Goal: Task Accomplishment & Management: Complete application form

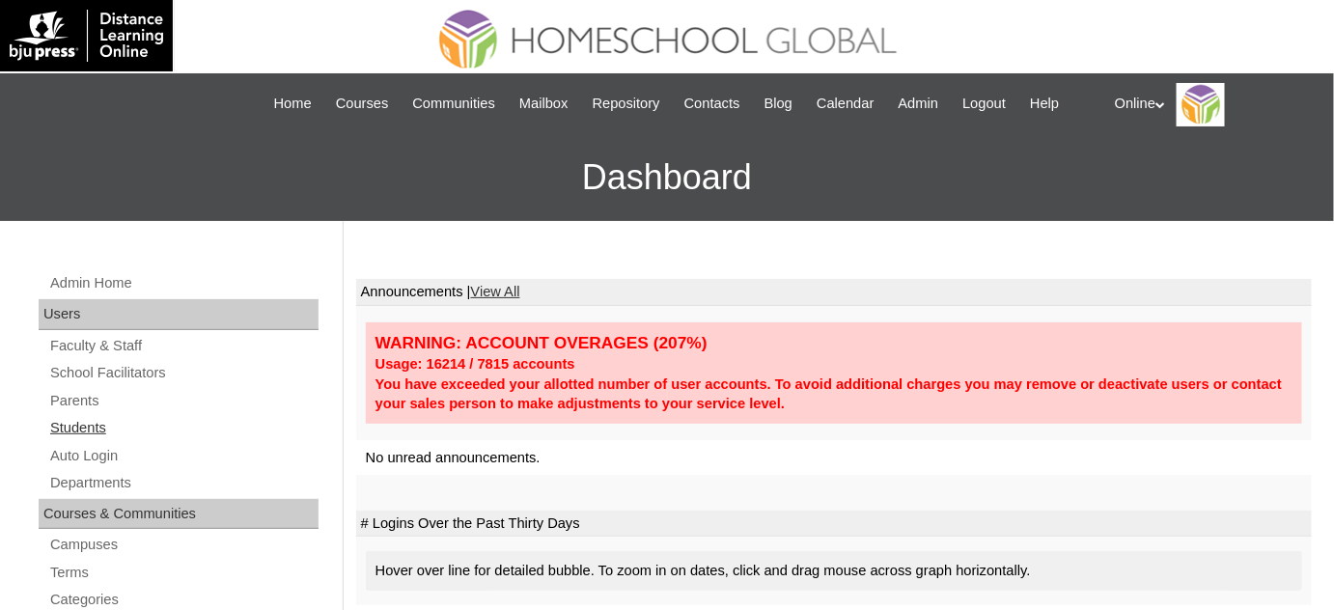
click at [161, 434] on link "Students" at bounding box center [183, 428] width 270 height 24
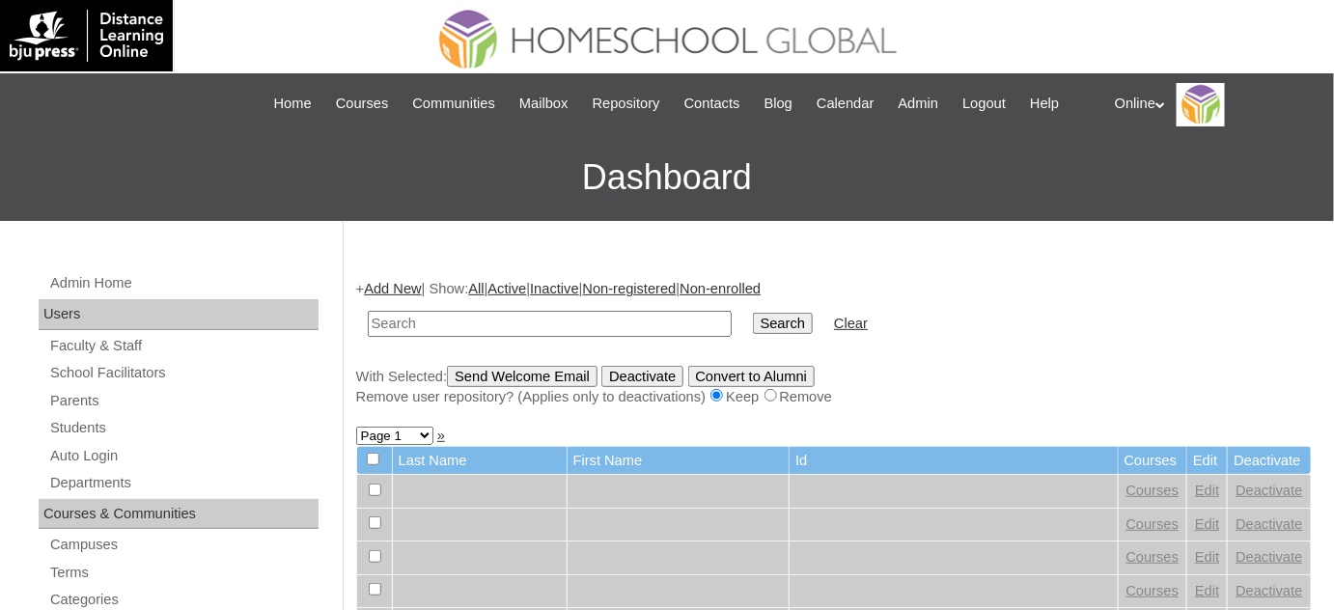
click at [559, 321] on input "text" at bounding box center [550, 324] width 364 height 26
type input "[PERSON_NAME]"
click at [753, 313] on input "Search" at bounding box center [783, 323] width 60 height 21
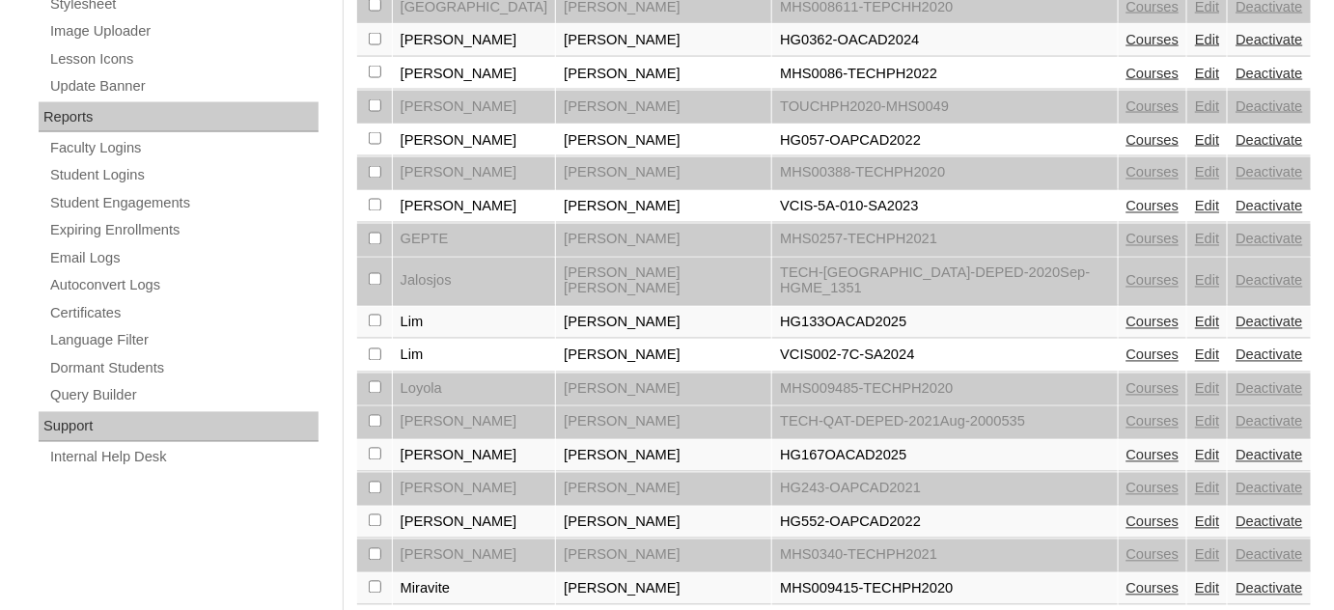
scroll to position [1052, 0]
click at [1127, 446] on link "Courses" at bounding box center [1153, 453] width 53 height 15
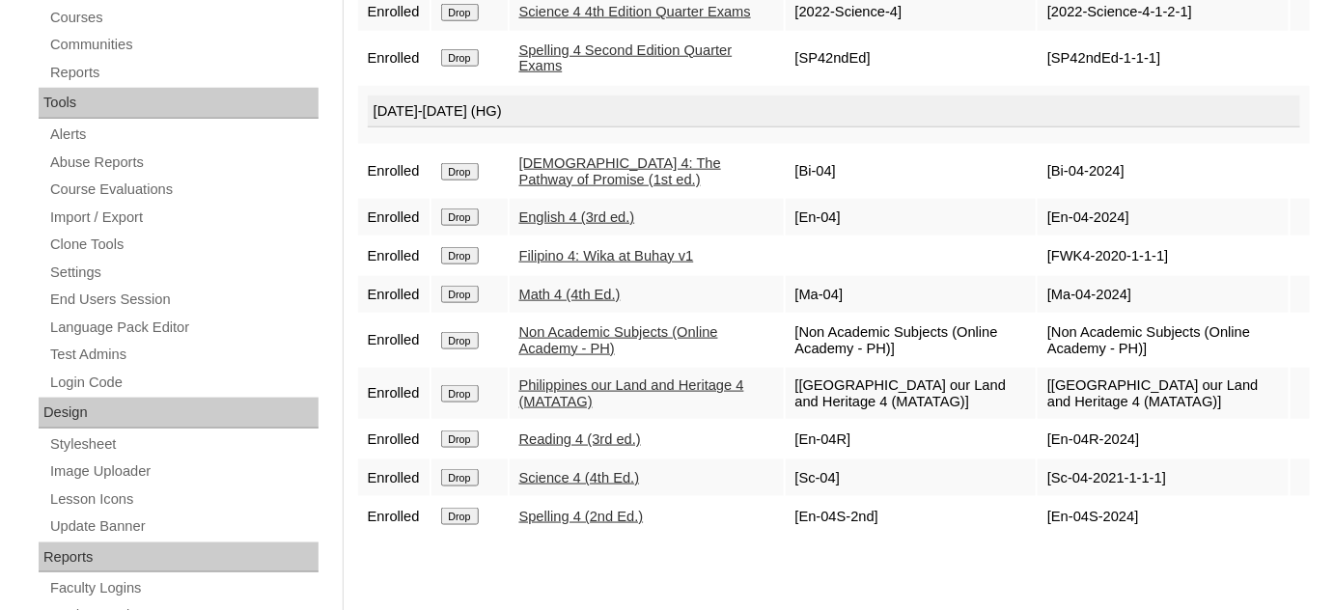
scroll to position [614, 0]
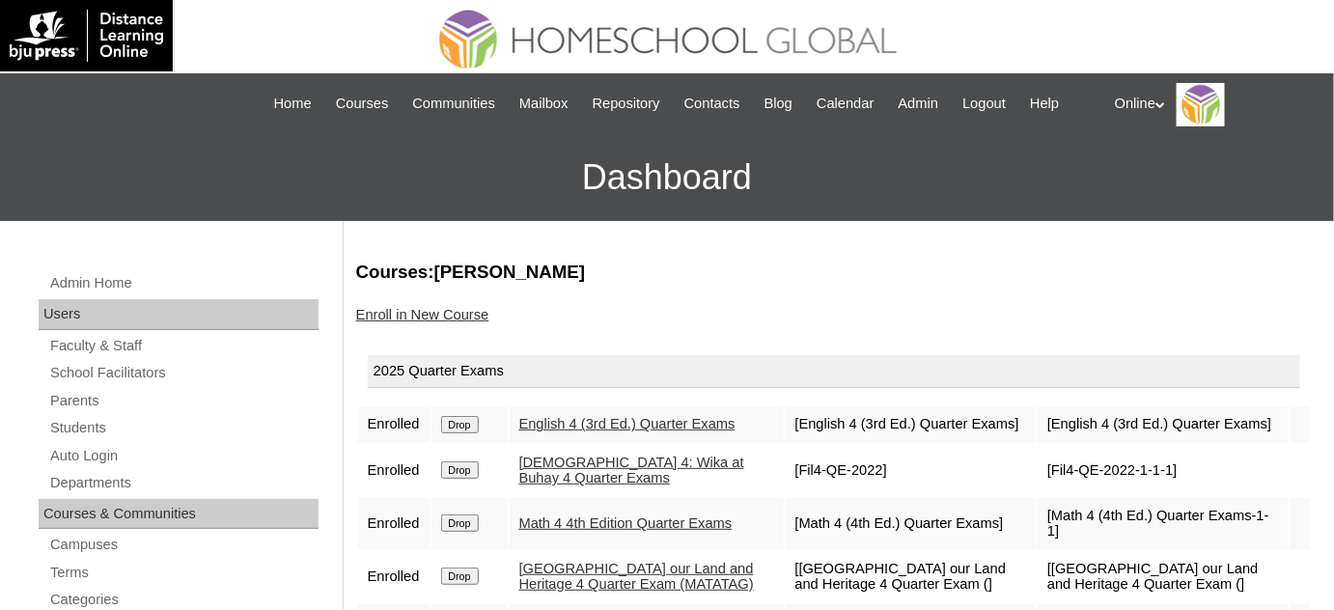
click at [438, 313] on link "Enroll in New Course" at bounding box center [422, 314] width 133 height 15
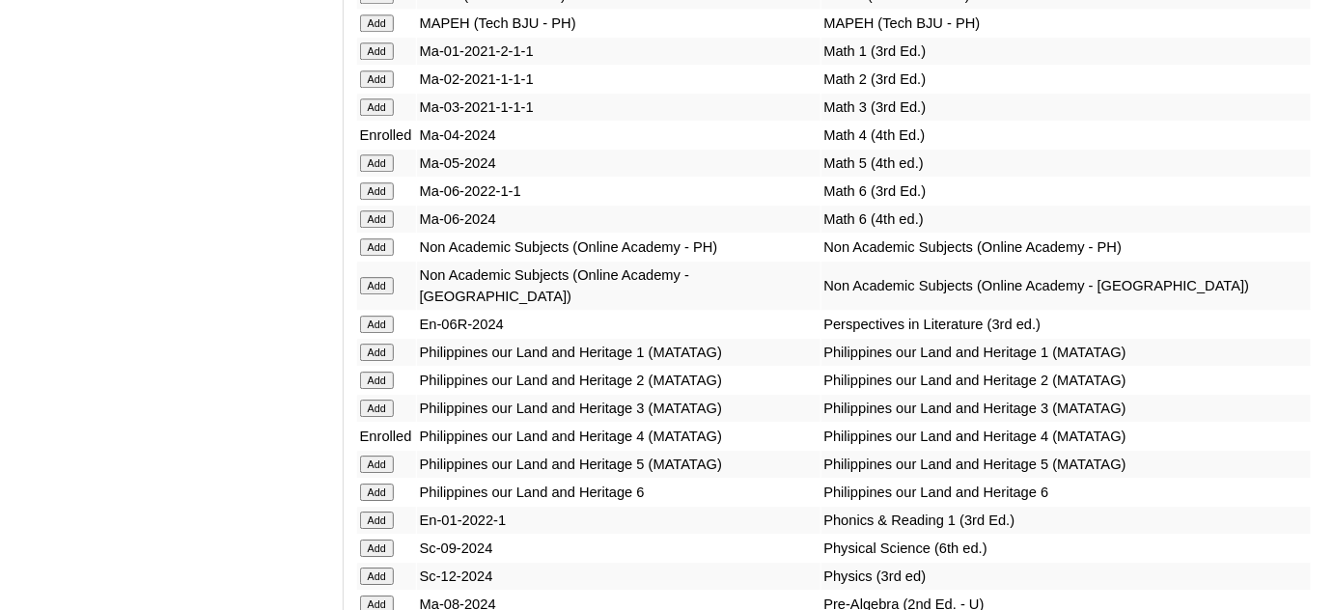
scroll to position [6671, 0]
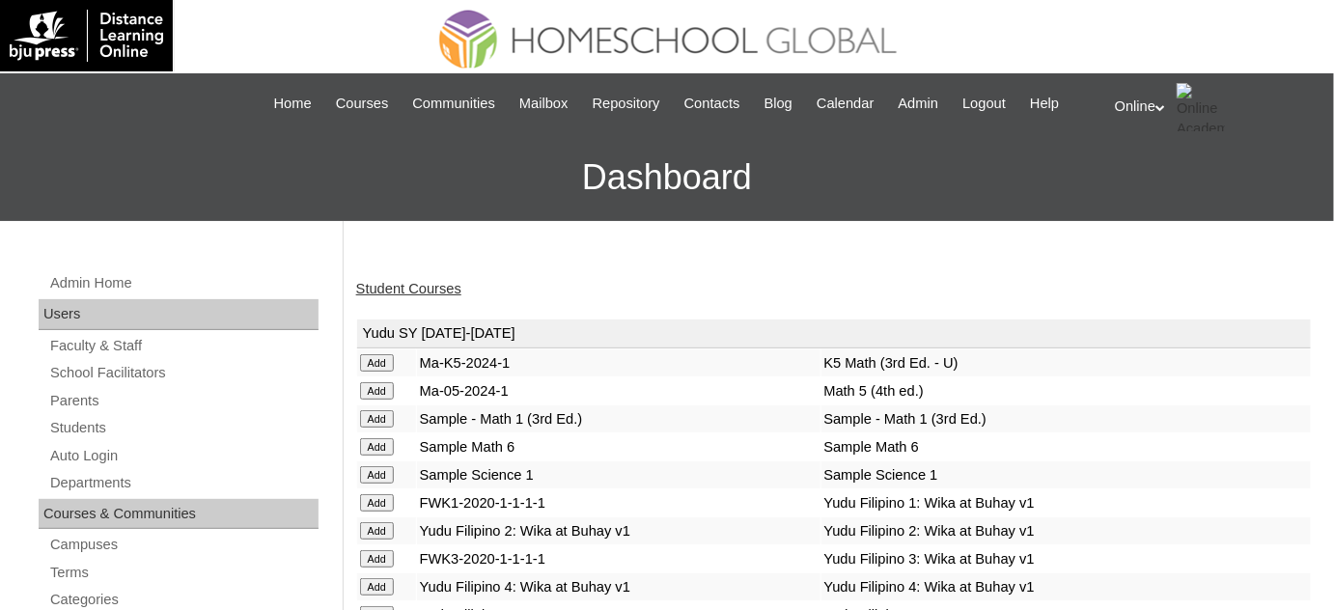
click at [402, 288] on link "Student Courses" at bounding box center [408, 288] width 105 height 15
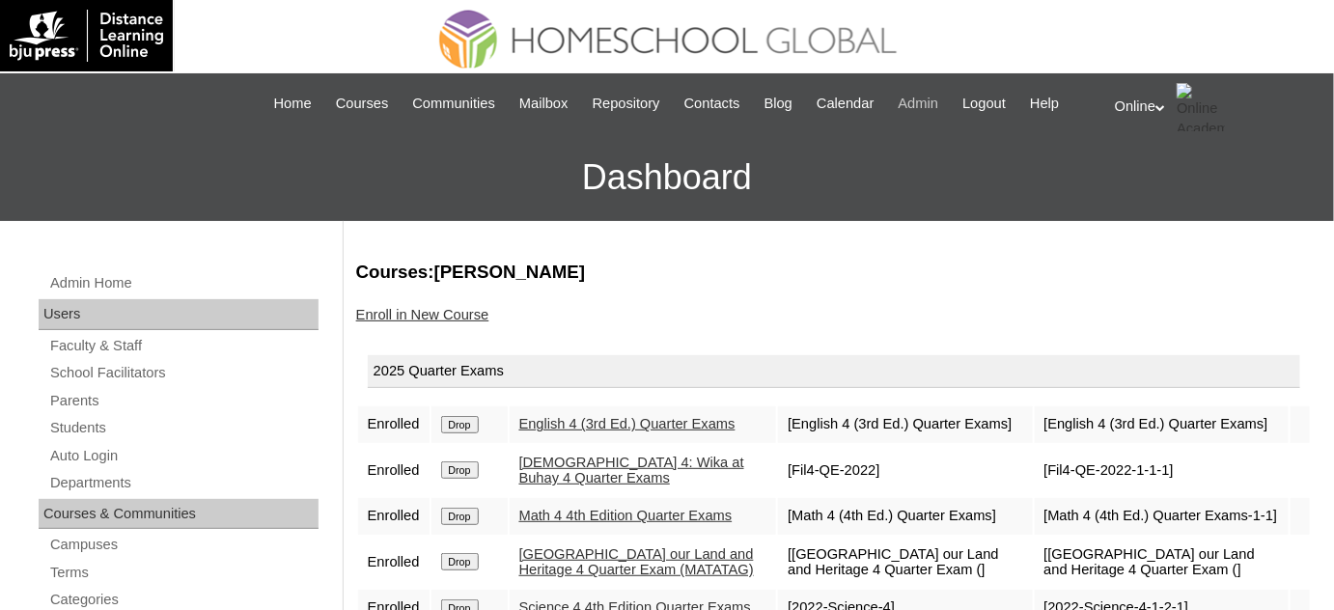
click at [935, 101] on span "Admin" at bounding box center [919, 104] width 41 height 22
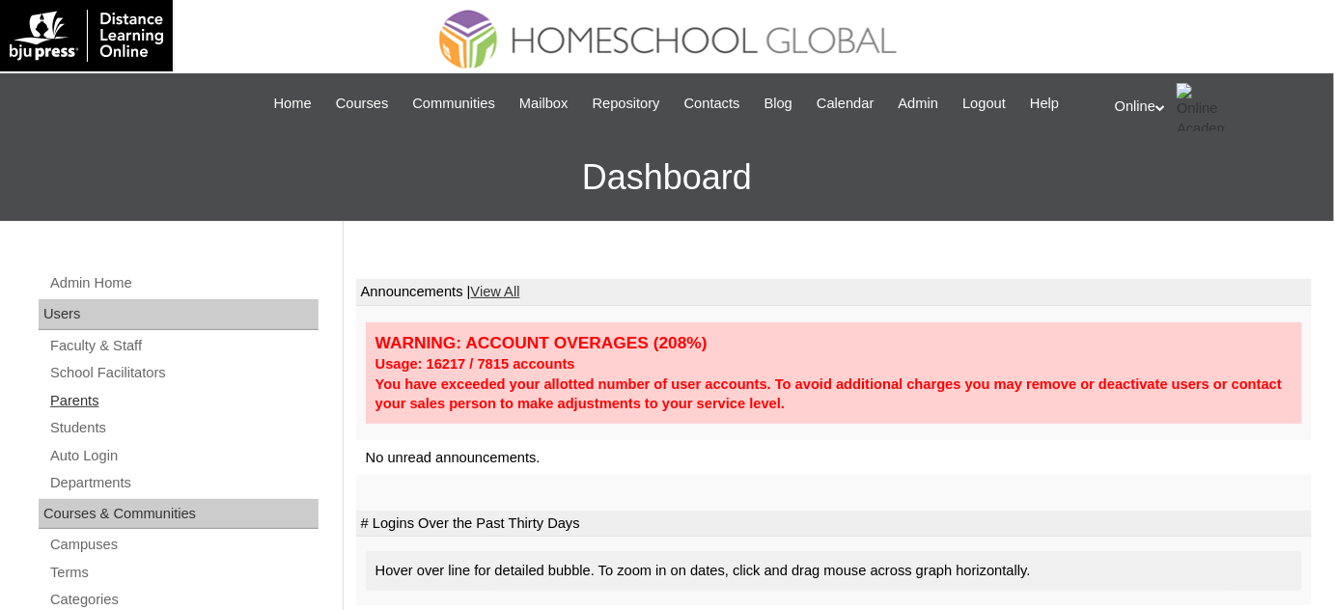
click at [124, 406] on link "Parents" at bounding box center [183, 401] width 270 height 24
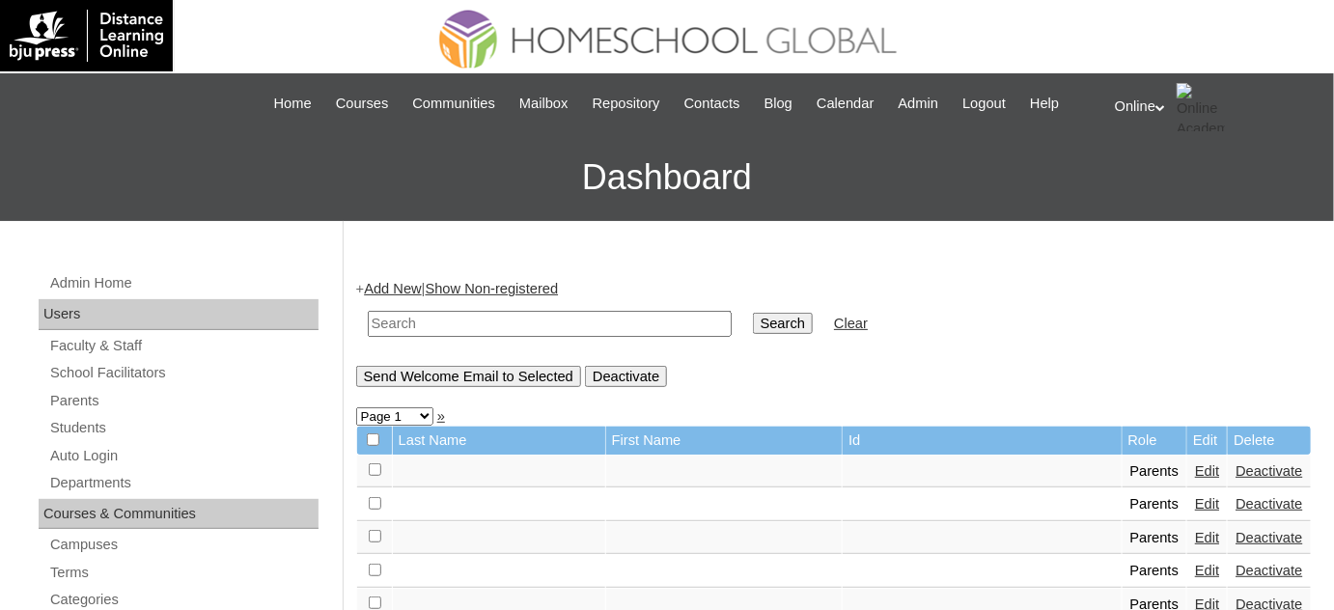
click at [417, 288] on link "Add New" at bounding box center [392, 288] width 57 height 15
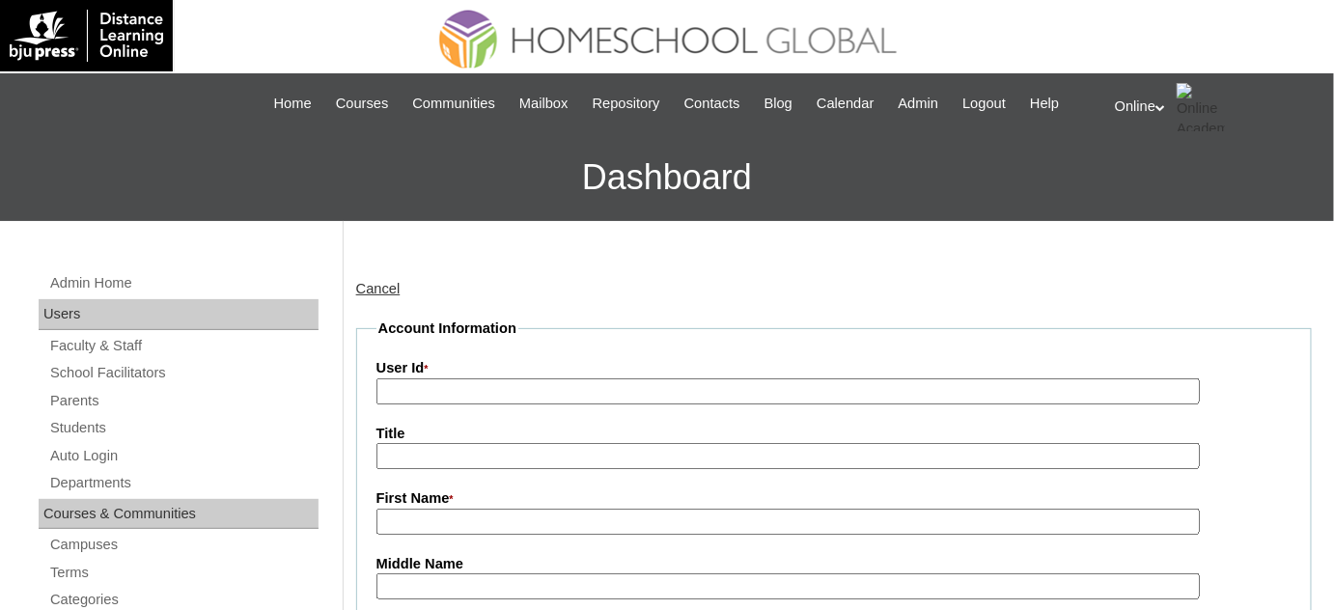
click at [608, 381] on input "User Id *" at bounding box center [789, 392] width 824 height 26
paste input "HGP0138-OACAD2025"
type input "HGP0138-OACAD2025"
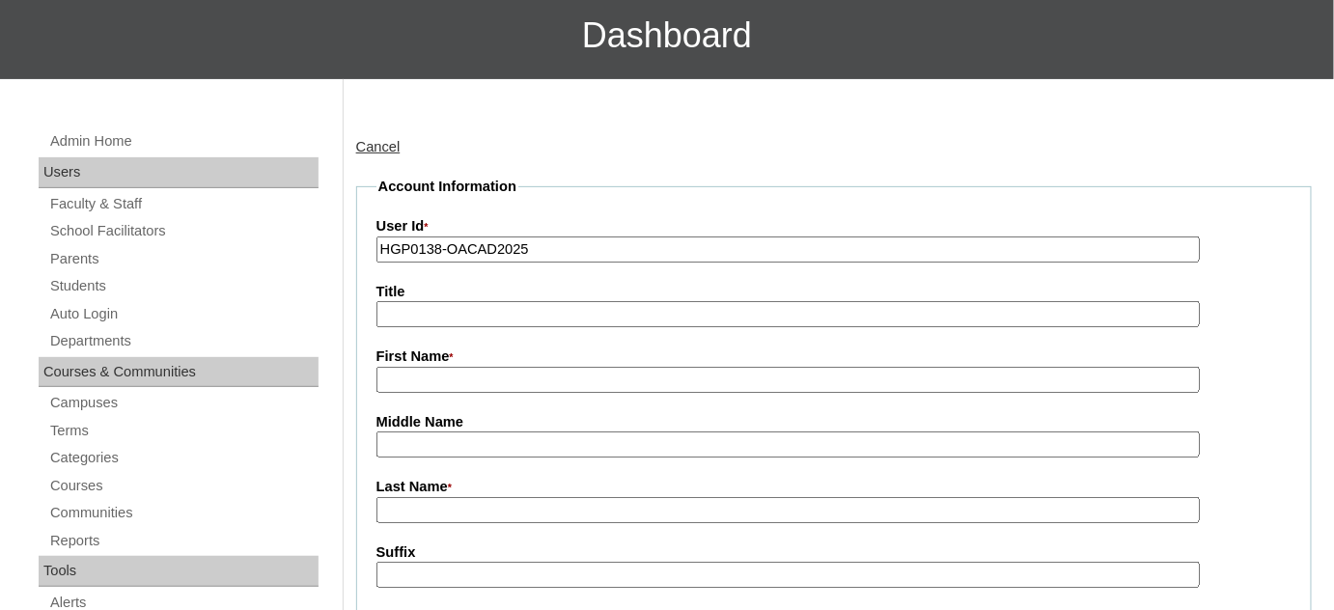
scroll to position [175, 0]
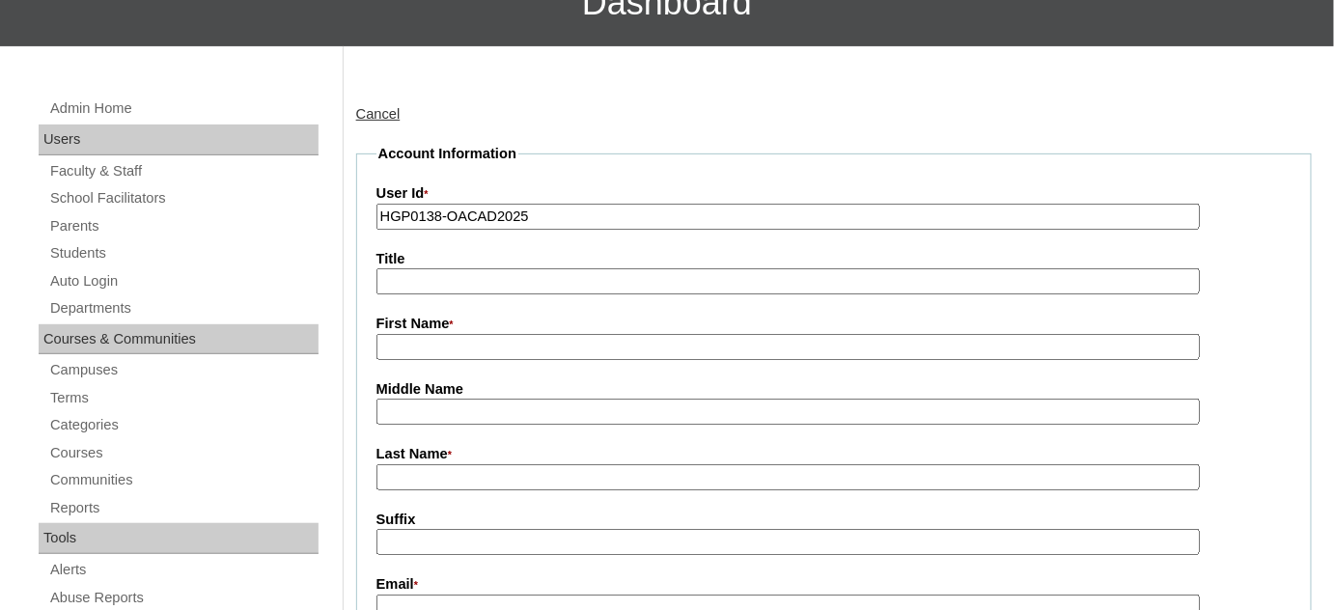
click at [531, 345] on input "First Name *" at bounding box center [789, 347] width 824 height 26
paste input "Margaux [PERSON_NAME]"
click at [530, 336] on input "Margaux [PERSON_NAME]" at bounding box center [789, 347] width 824 height 26
click at [530, 336] on input "Margaux Katrina Yrastorza" at bounding box center [789, 347] width 824 height 26
type input "Margaux Katrina"
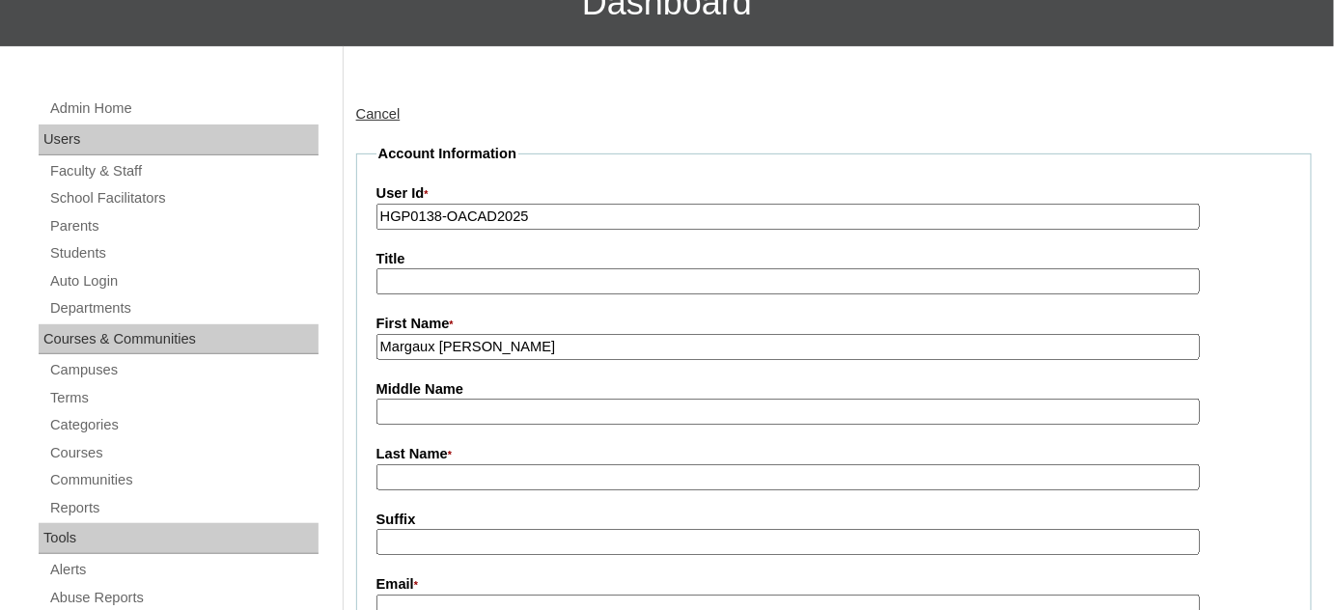
click at [479, 464] on input "Last Name *" at bounding box center [789, 477] width 824 height 26
paste input "Yrastorza"
type input "Yrastorza"
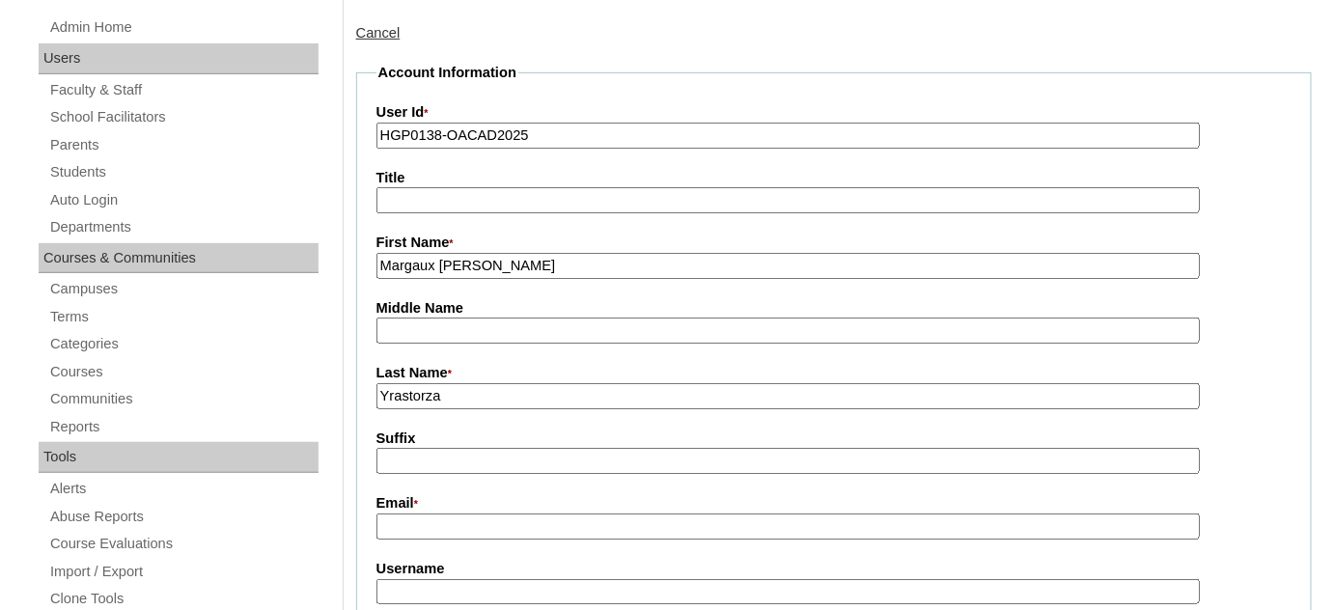
scroll to position [263, 0]
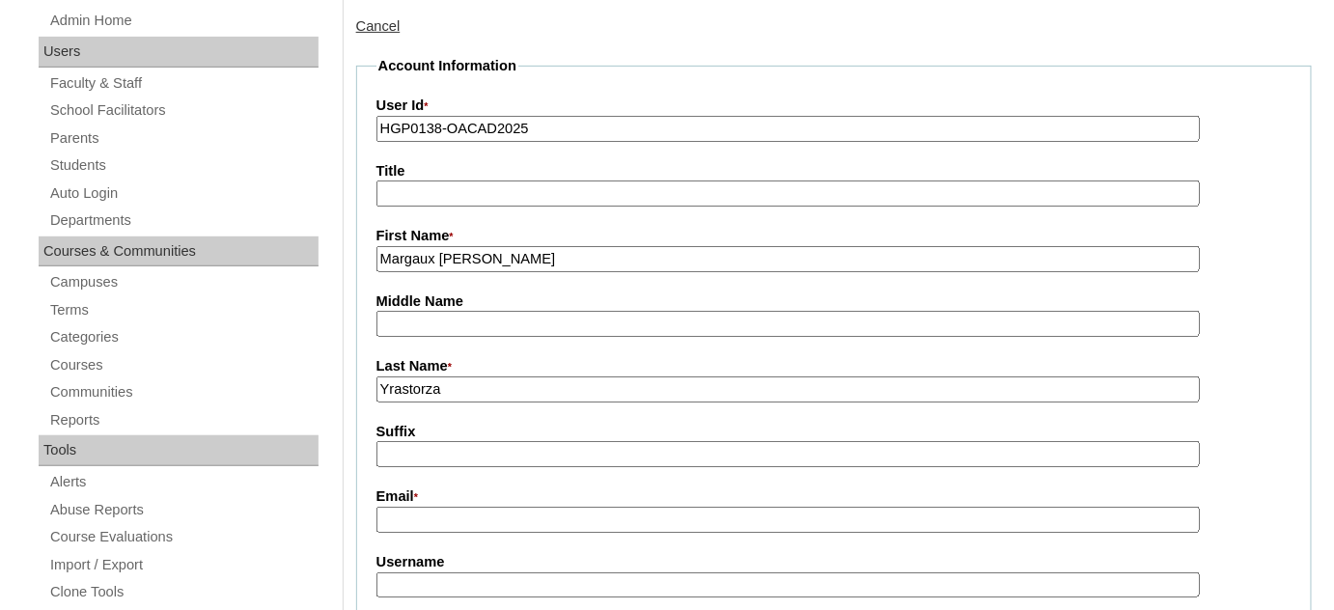
click at [471, 507] on input "Email *" at bounding box center [789, 520] width 824 height 26
paste input "mkycantada@gmail.com"
type input "mkycantada@gmail.com"
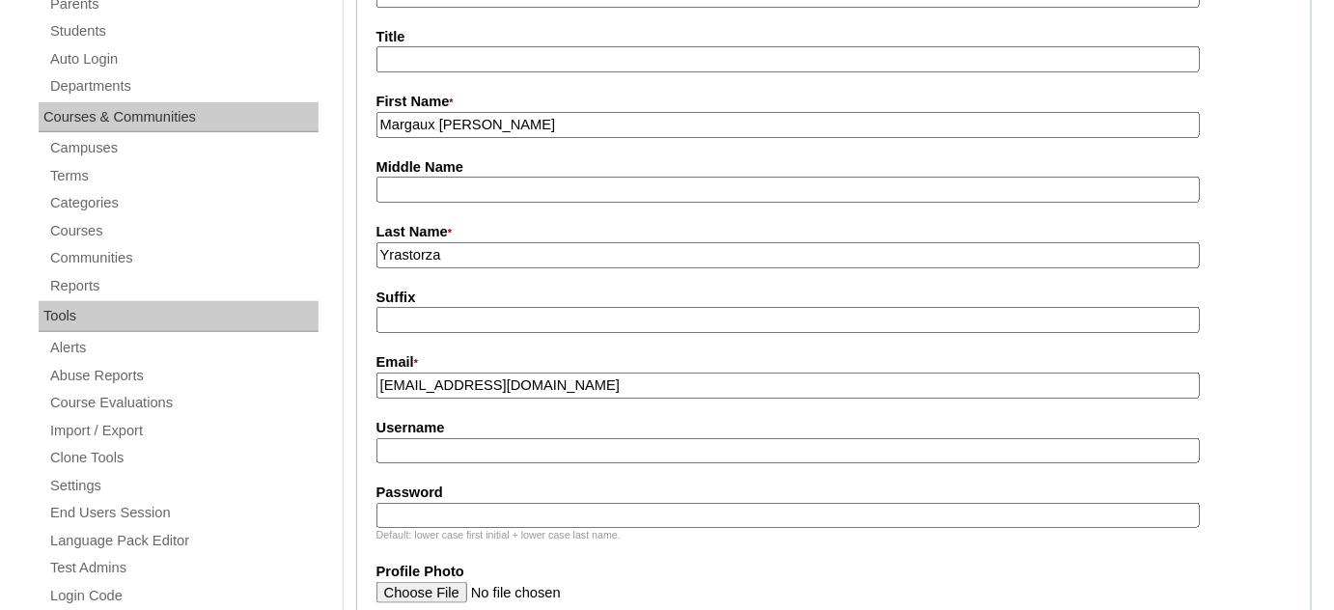
scroll to position [438, 0]
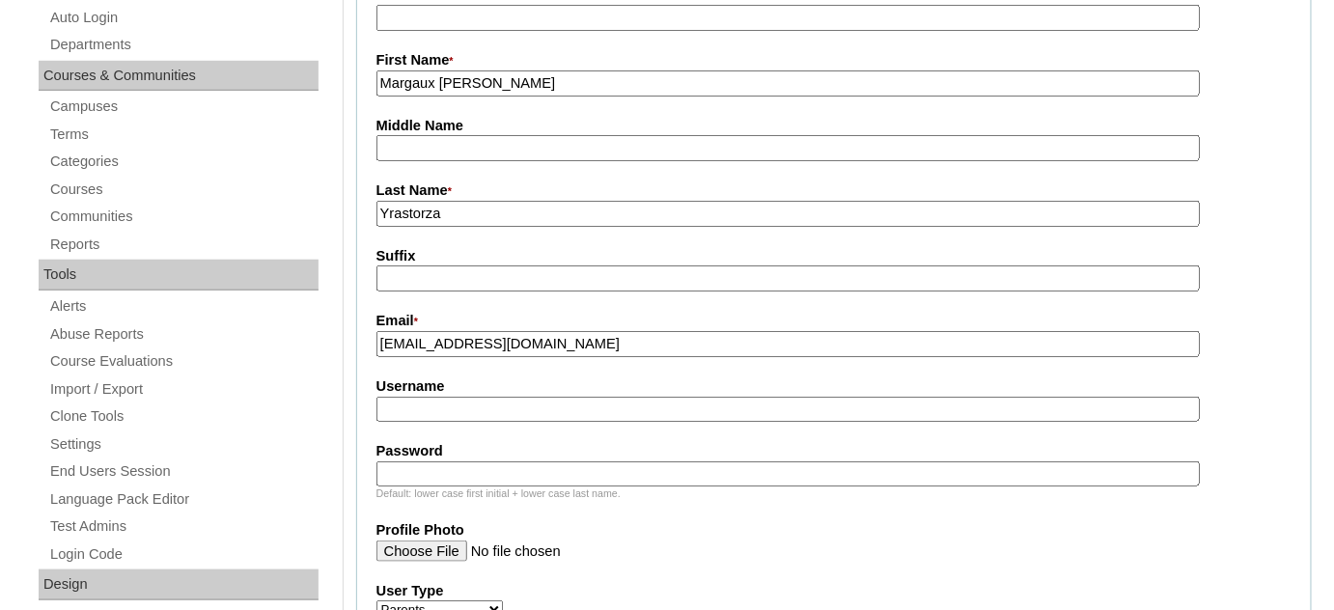
click at [487, 414] on fieldset "Account Information User Id * HGP0138-OACAD2025 Title First Name * Margaux Katr…" at bounding box center [834, 494] width 956 height 1228
click at [487, 404] on input "Username" at bounding box center [789, 410] width 824 height 26
paste input "mcantada2025"
type input "mcantada2025"
click at [436, 463] on input "Password" at bounding box center [789, 475] width 824 height 26
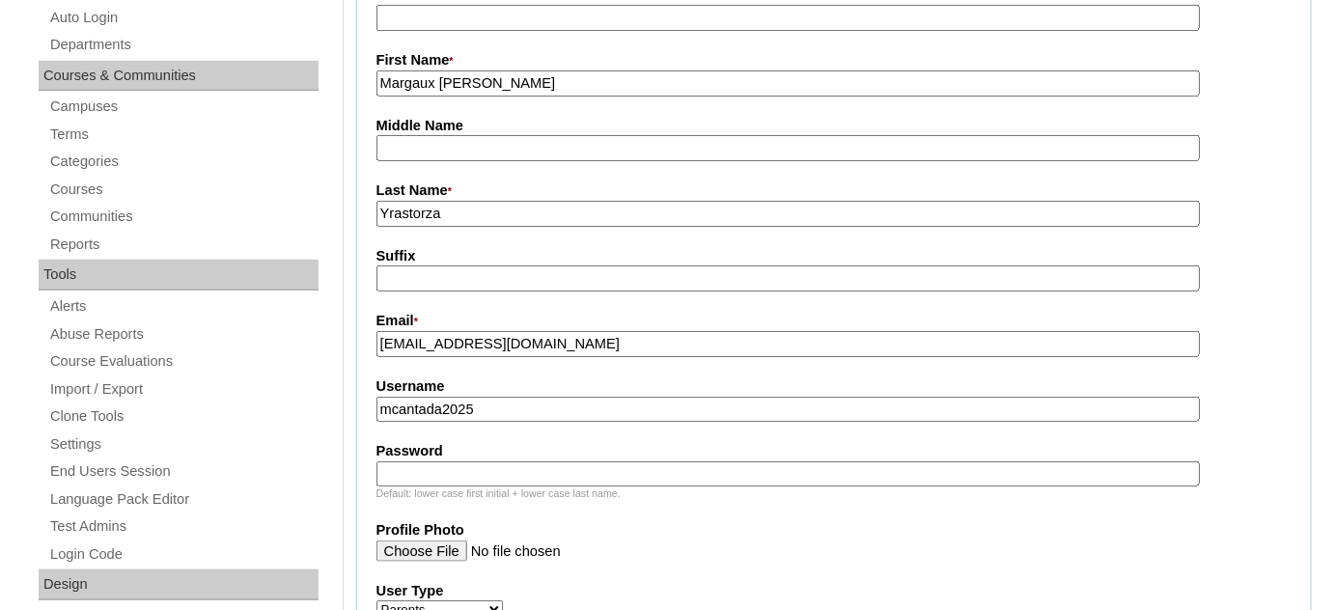
paste input "FrDkj"
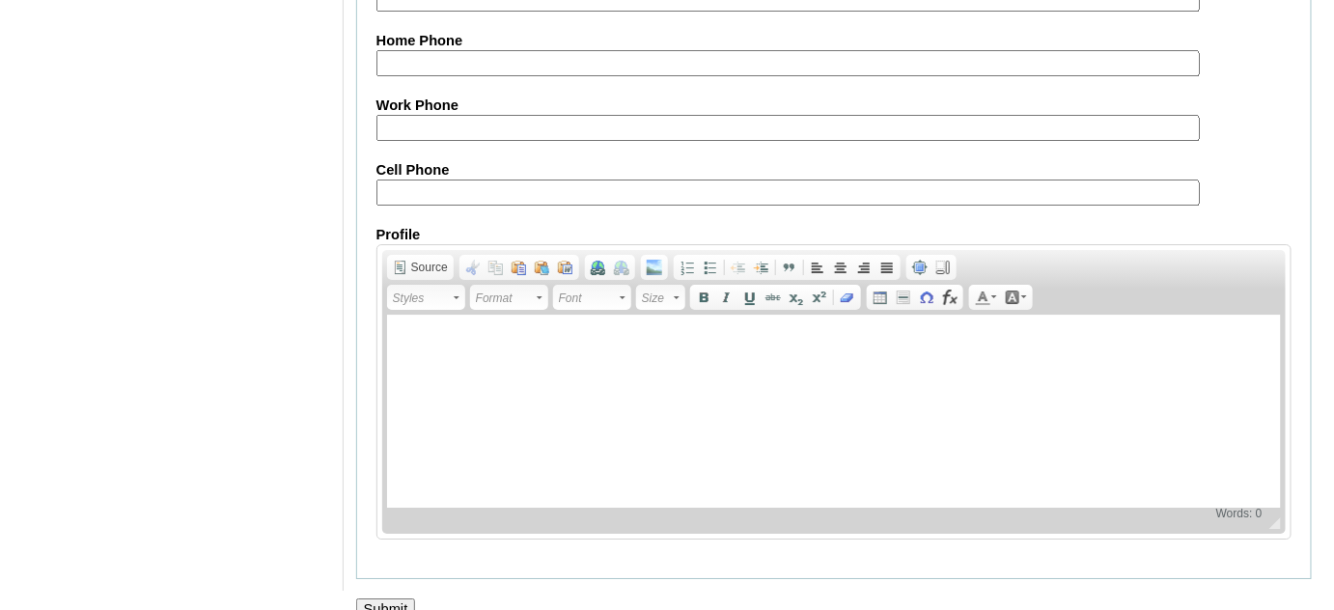
scroll to position [1971, 0]
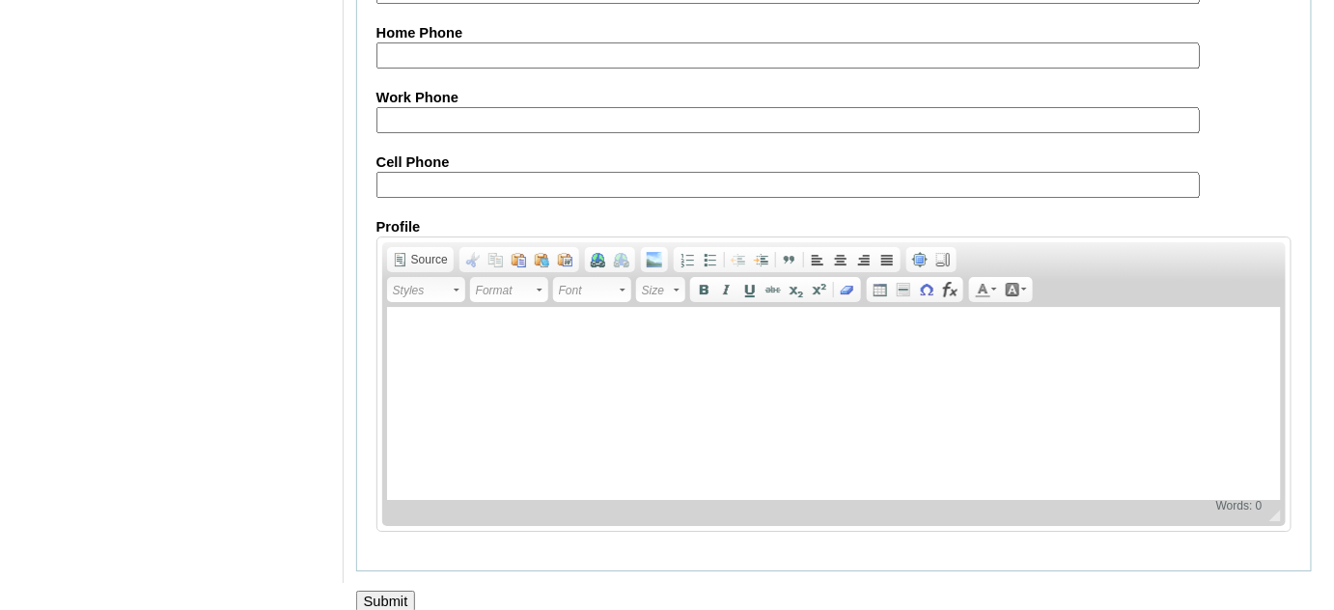
type input "FrDkj"
click at [404, 591] on input "Submit" at bounding box center [386, 601] width 60 height 21
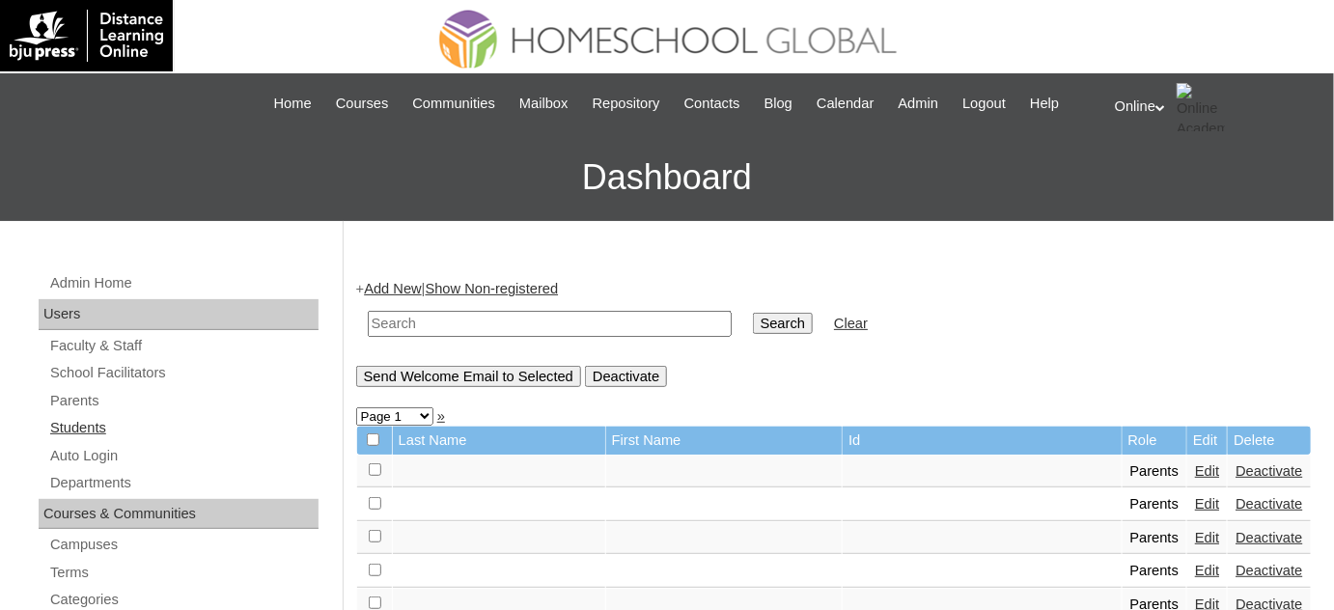
click at [159, 425] on link "Students" at bounding box center [183, 428] width 270 height 24
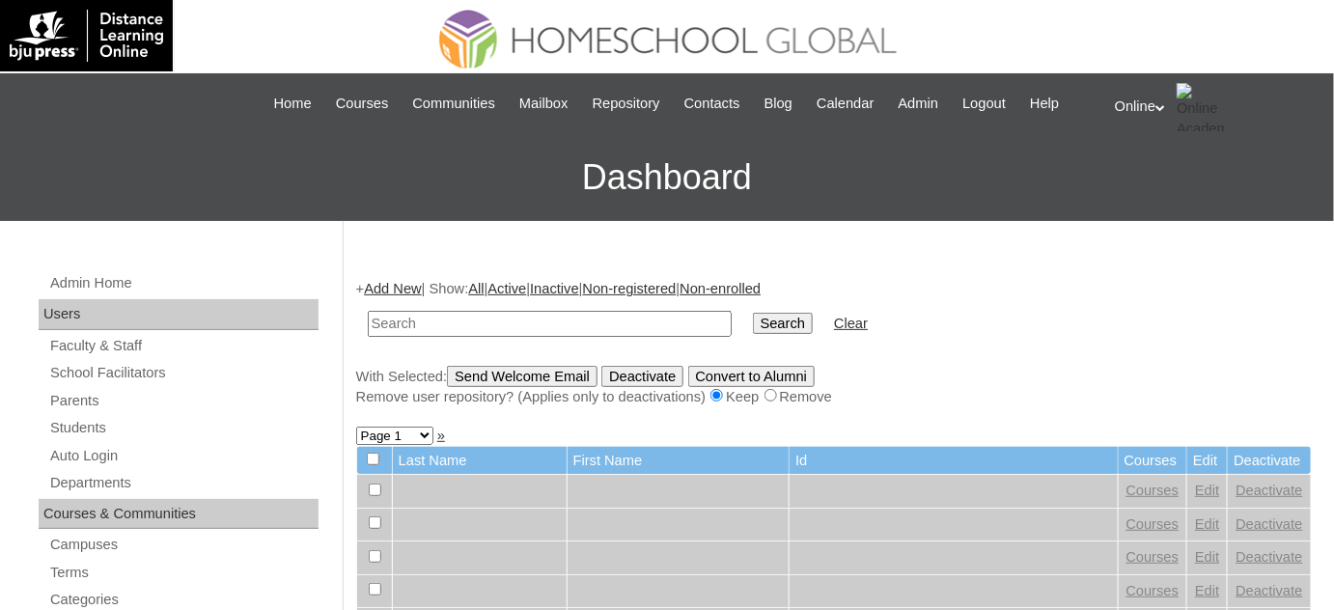
click at [418, 292] on link "Add New" at bounding box center [392, 288] width 57 height 15
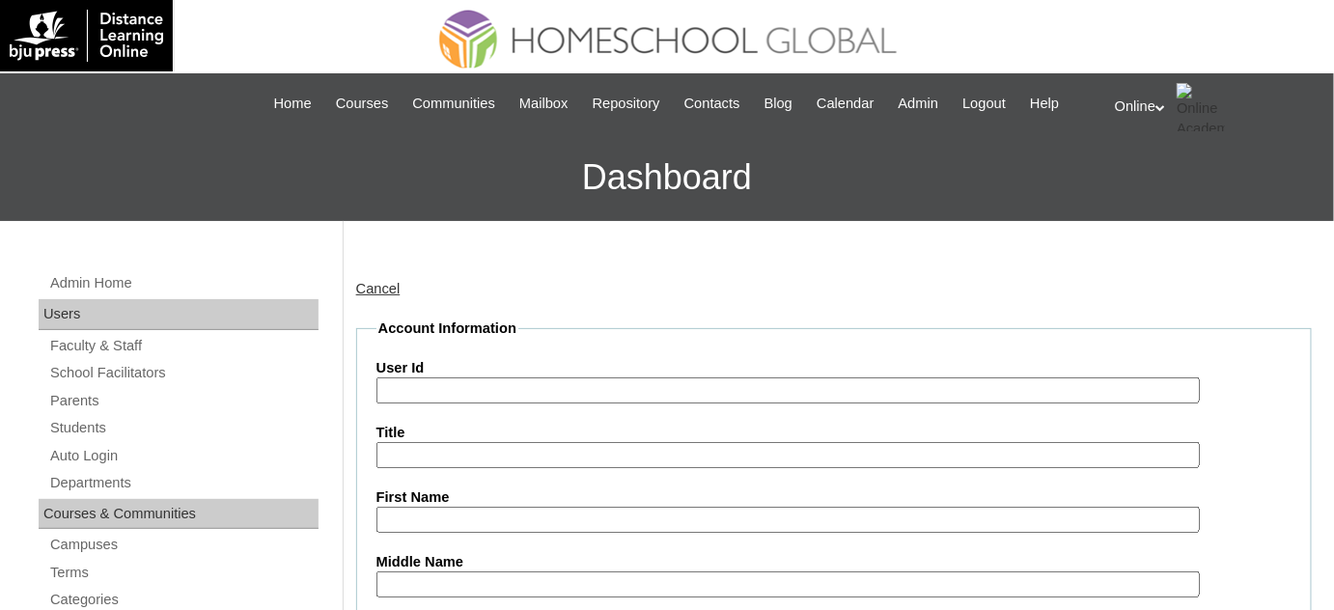
click at [484, 378] on input "User Id" at bounding box center [789, 391] width 824 height 26
paste input "HG170OACAD2025"
type input "HG170OACAD2025"
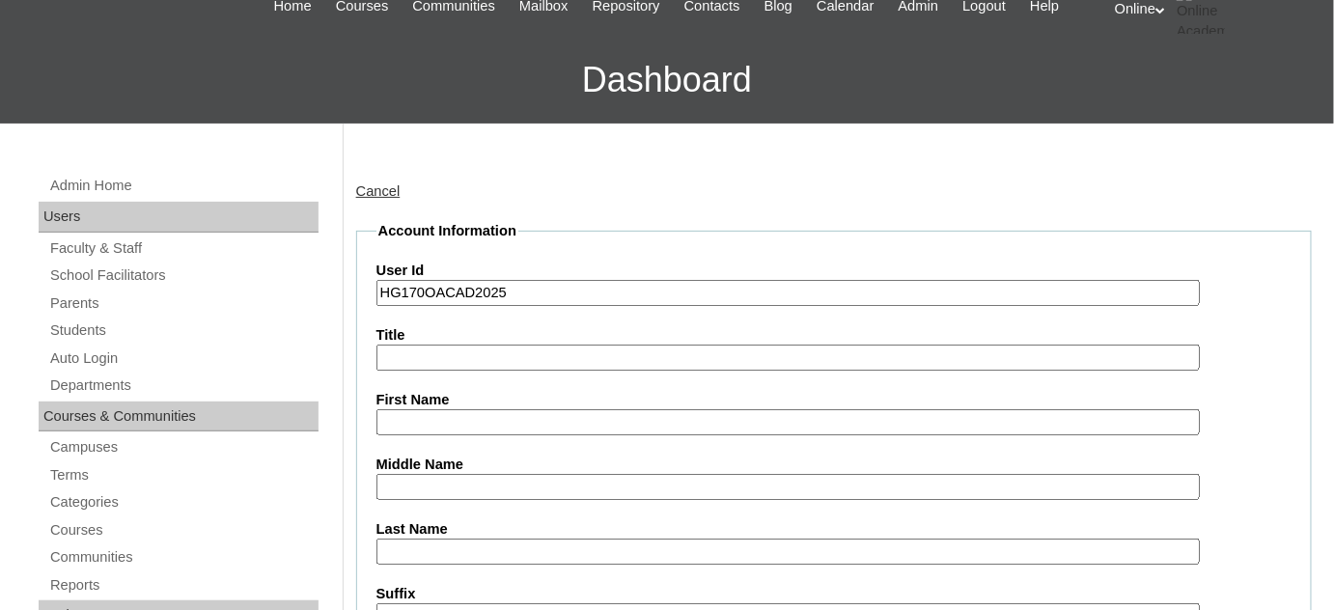
scroll to position [175, 0]
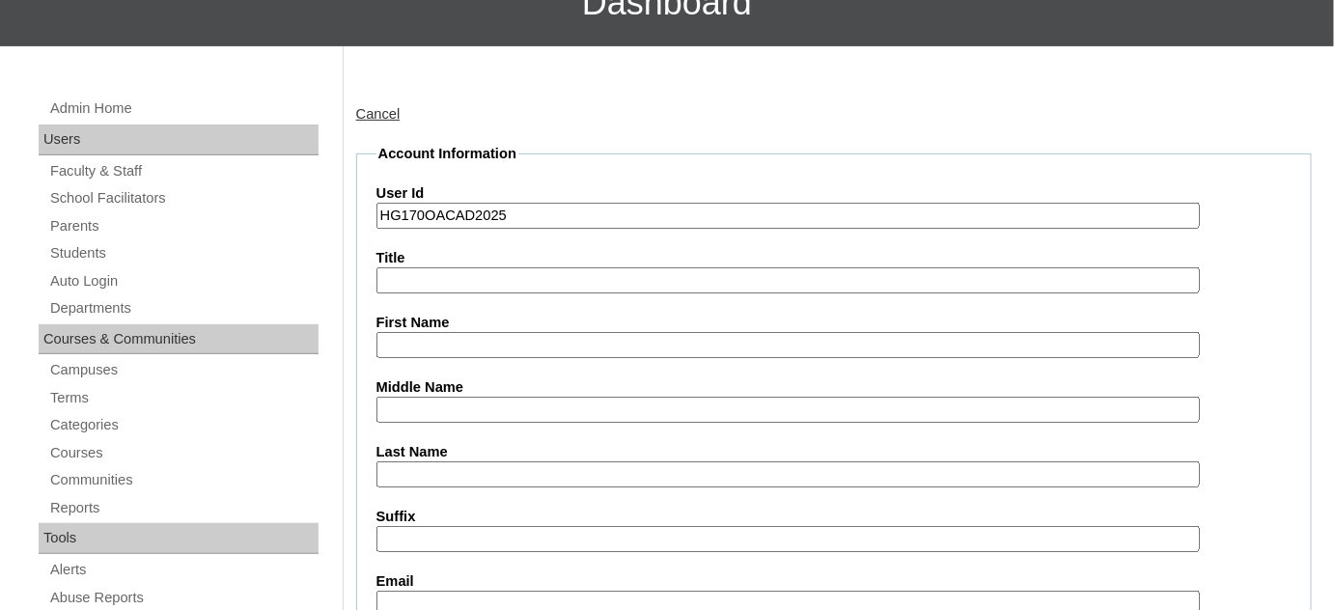
click at [456, 351] on input "First Name" at bounding box center [789, 345] width 824 height 26
paste input "HG170OACAD2025"
type input "HG170OACAD2025"
paste input "HG170OACAD2025"
paste input "Jose Javier Yrastorza Cantada _25000596"
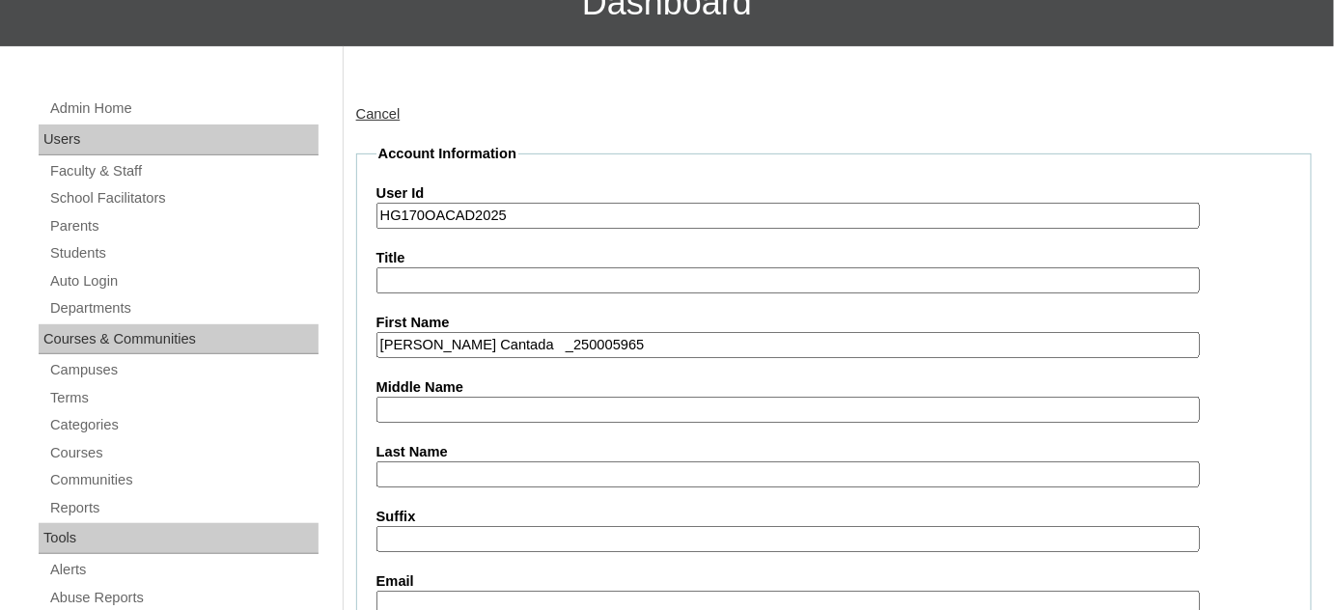
click at [643, 341] on input "Jose Javier Yrastorza Cantada _250005965" at bounding box center [789, 345] width 824 height 26
click at [568, 342] on input "Jose Javier Yrastorza Cantada" at bounding box center [789, 345] width 824 height 26
type input "Jose Javier Yrastorza"
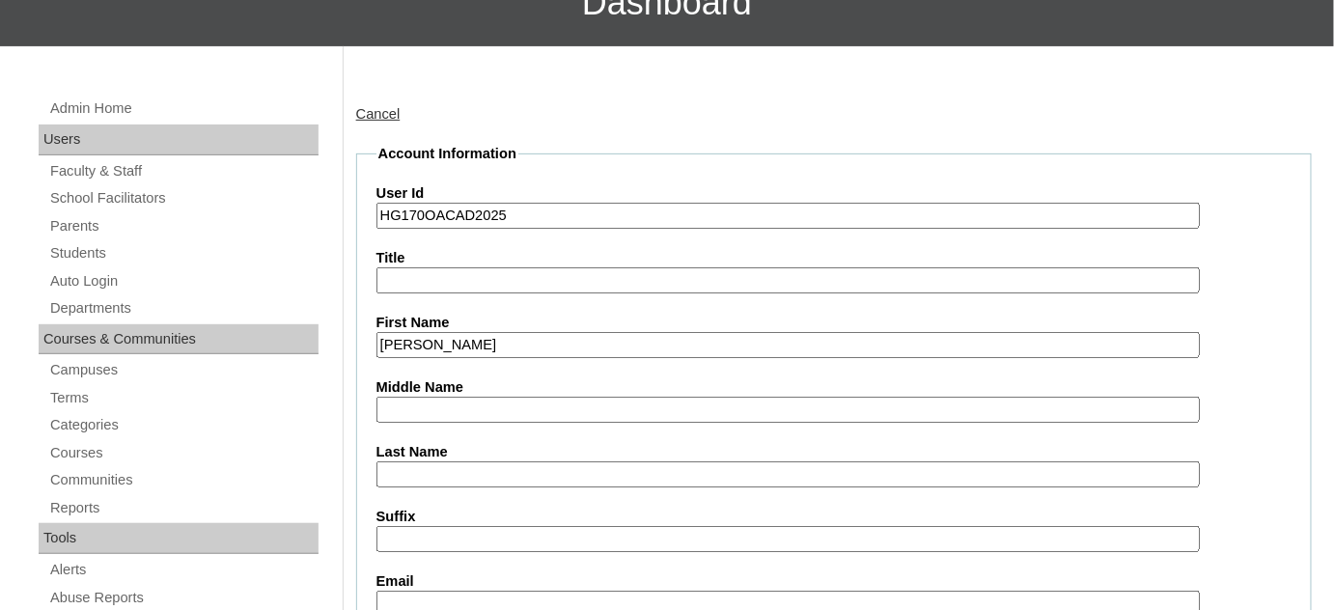
click at [461, 467] on input "Last Name" at bounding box center [789, 475] width 824 height 26
paste input "Cantada"
type input "Cantada"
click at [495, 350] on input "Jose Javier Yrastorza" at bounding box center [789, 345] width 824 height 26
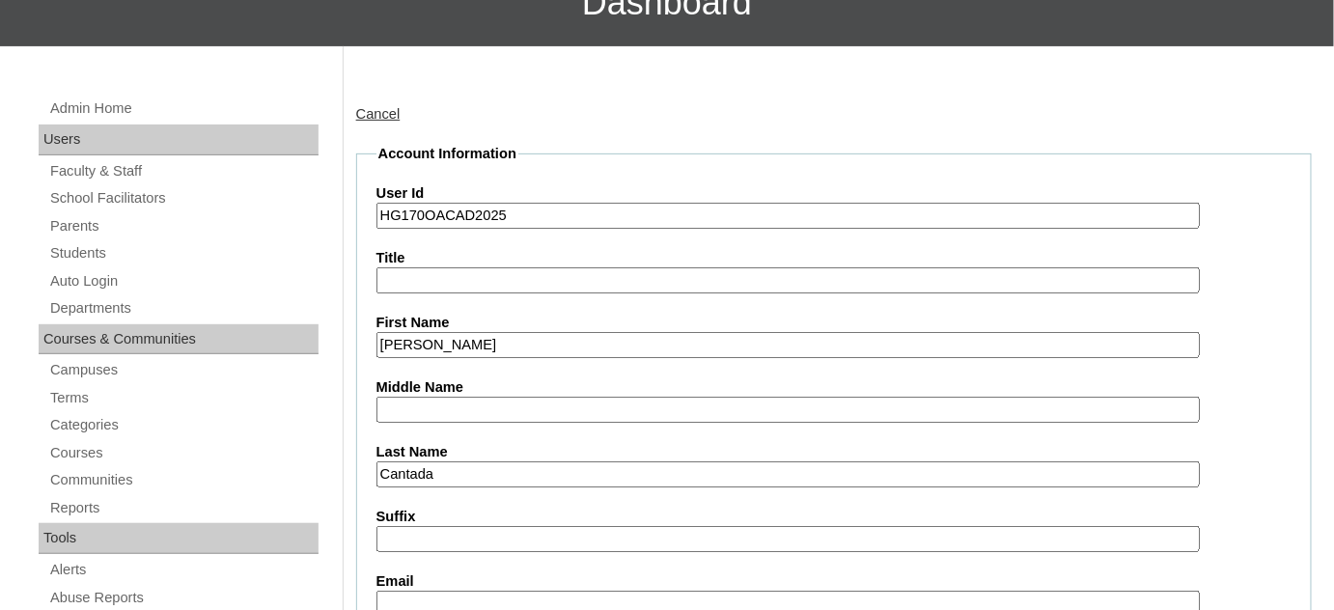
type input "Jose Javier"
click at [430, 406] on input "Middle Name" at bounding box center [789, 410] width 824 height 26
paste input "Yrastorza"
type input "Yrastorza"
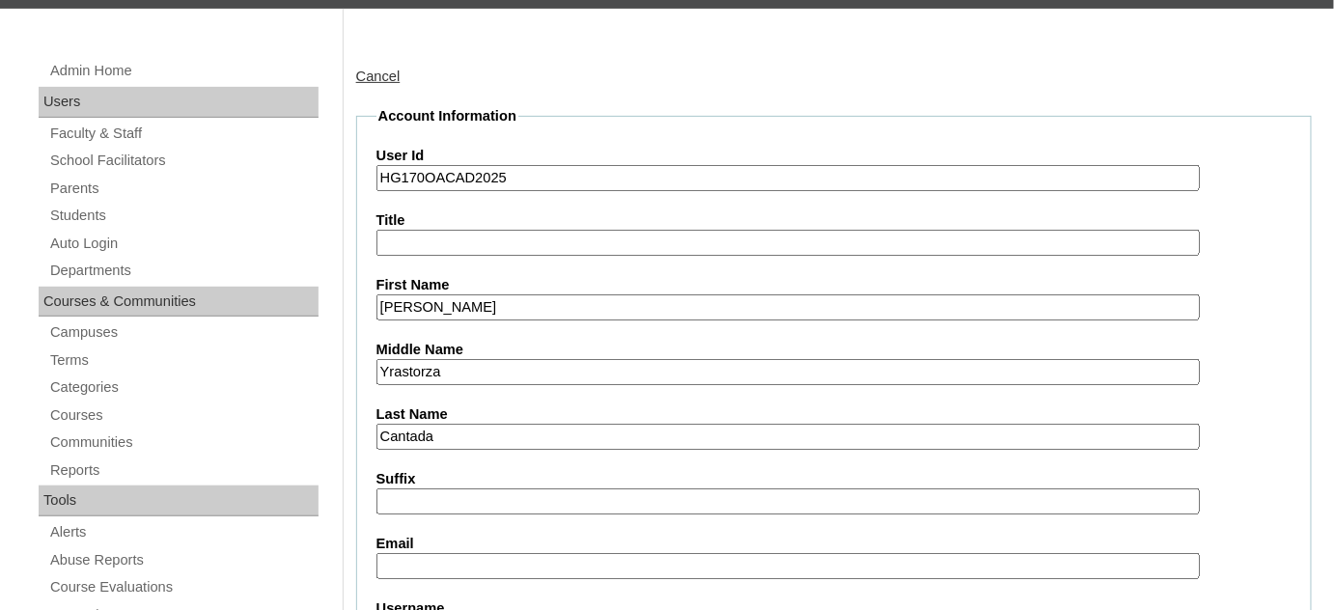
scroll to position [351, 0]
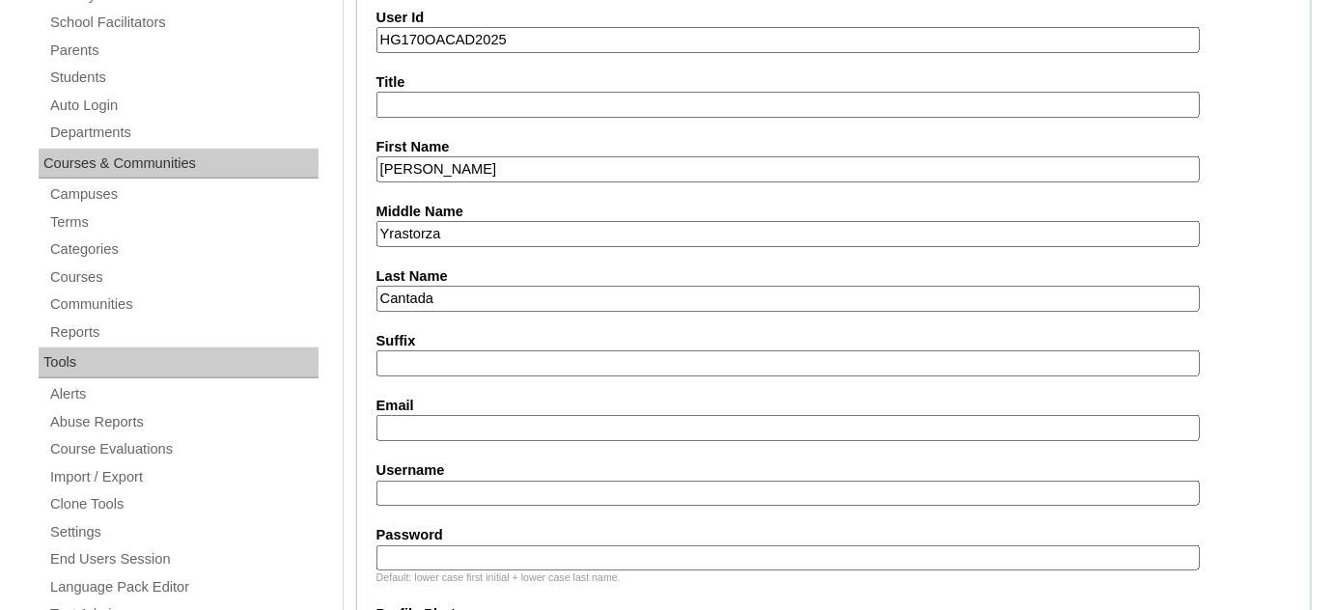
click at [468, 423] on input "Email" at bounding box center [789, 428] width 824 height 26
paste input "mkycantada@gmail.com"
type input "mkycantada@gmail.com"
click at [631, 481] on input "Username" at bounding box center [789, 494] width 824 height 26
paste input "jose.cantada2025"
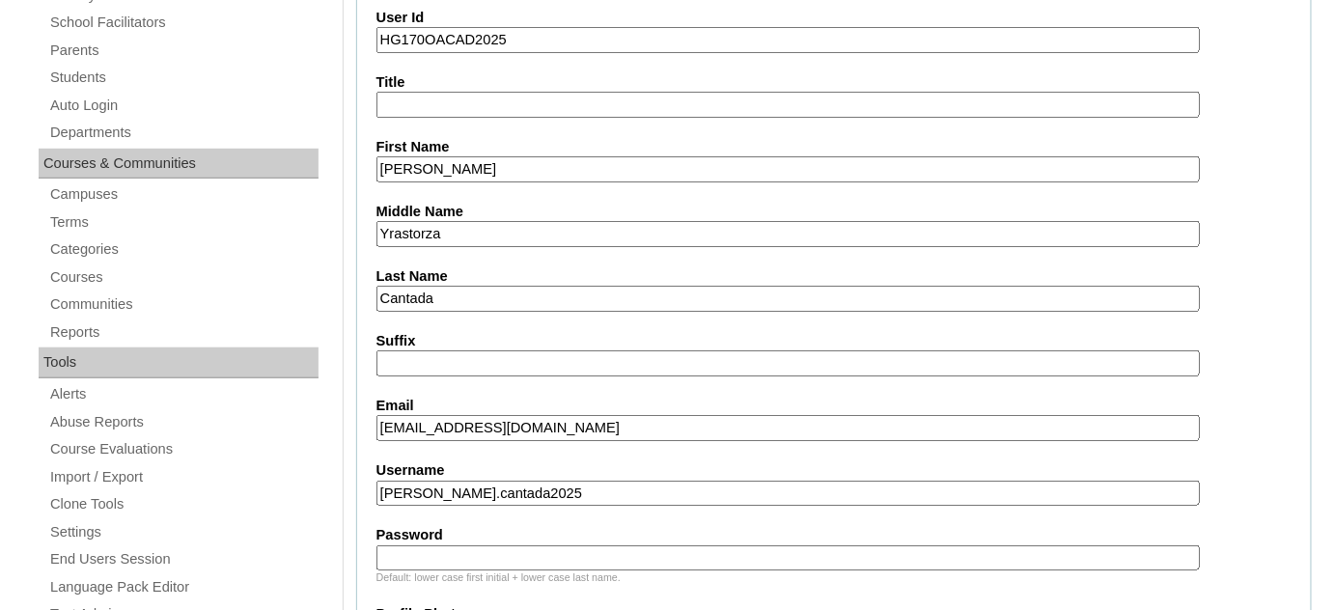
type input "jose.cantada2025"
click at [541, 546] on input "Password" at bounding box center [789, 559] width 824 height 26
paste input "jVyZc"
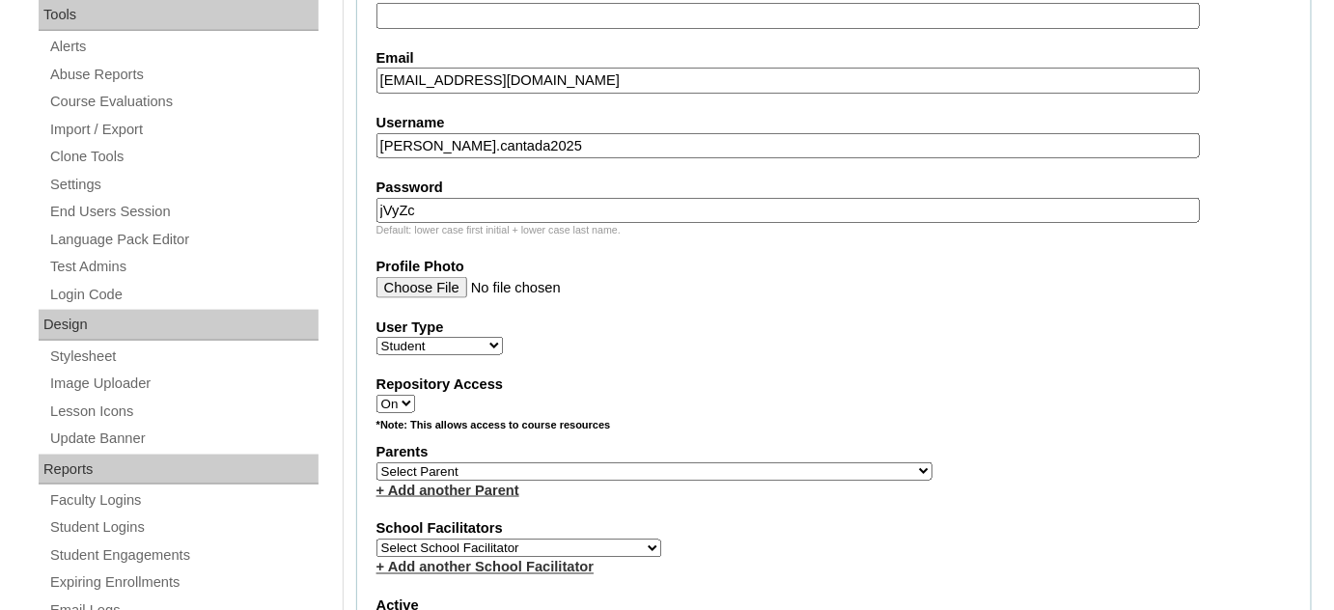
scroll to position [702, 0]
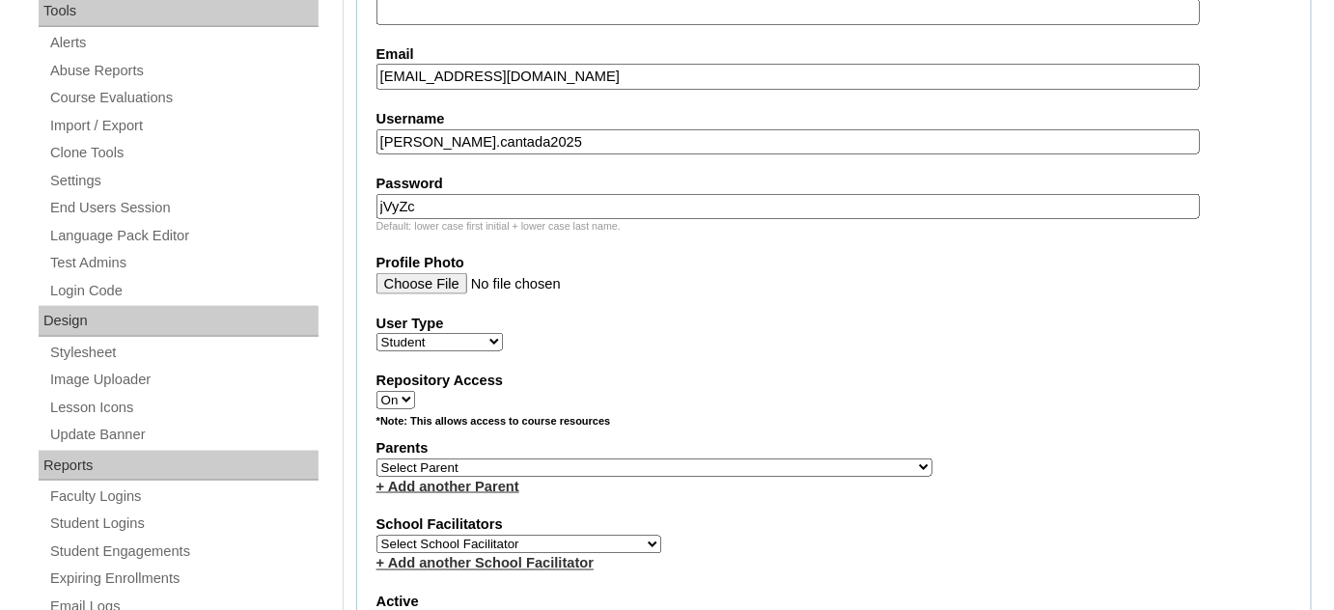
type input "jVyZc"
click at [510, 461] on select "Select Parent , , , , , , , , , , , , , , , , , , , , , , , , , , , , , , , , ,…" at bounding box center [655, 468] width 556 height 18
click at [711, 459] on select "Select Parent , , , , , , , , , , , , , , , , , , , , , , , , , , , , , , , , ,…" at bounding box center [655, 468] width 556 height 18
click at [606, 459] on select "Select Parent , , , , , , , , , , , , , , , , , , , , , , , , , , , , , , , , ,…" at bounding box center [655, 468] width 556 height 18
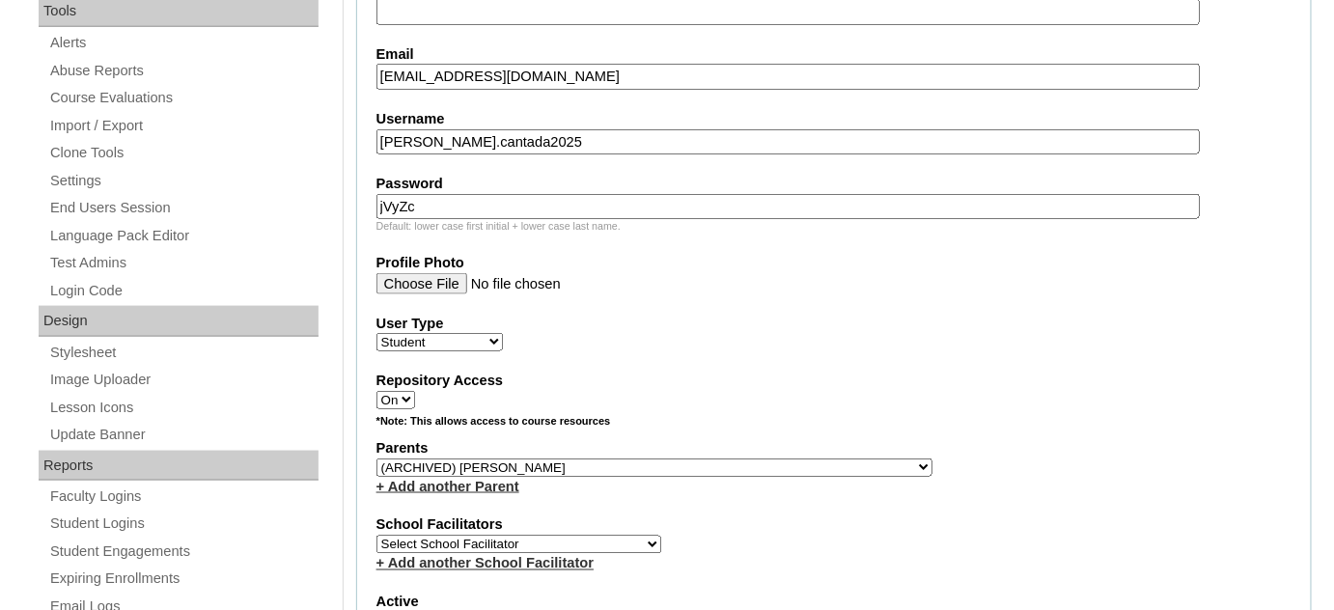
click at [707, 459] on select "Select Parent , , , , , , , , , , , , , , , , , , , , , , , , , , , , , , , , ,…" at bounding box center [655, 468] width 556 height 18
select select "43312"
click at [377, 459] on select "Select Parent , , , , , , , , , , , , , , , , , , , , , , , , , , , , , , , , ,…" at bounding box center [655, 468] width 556 height 18
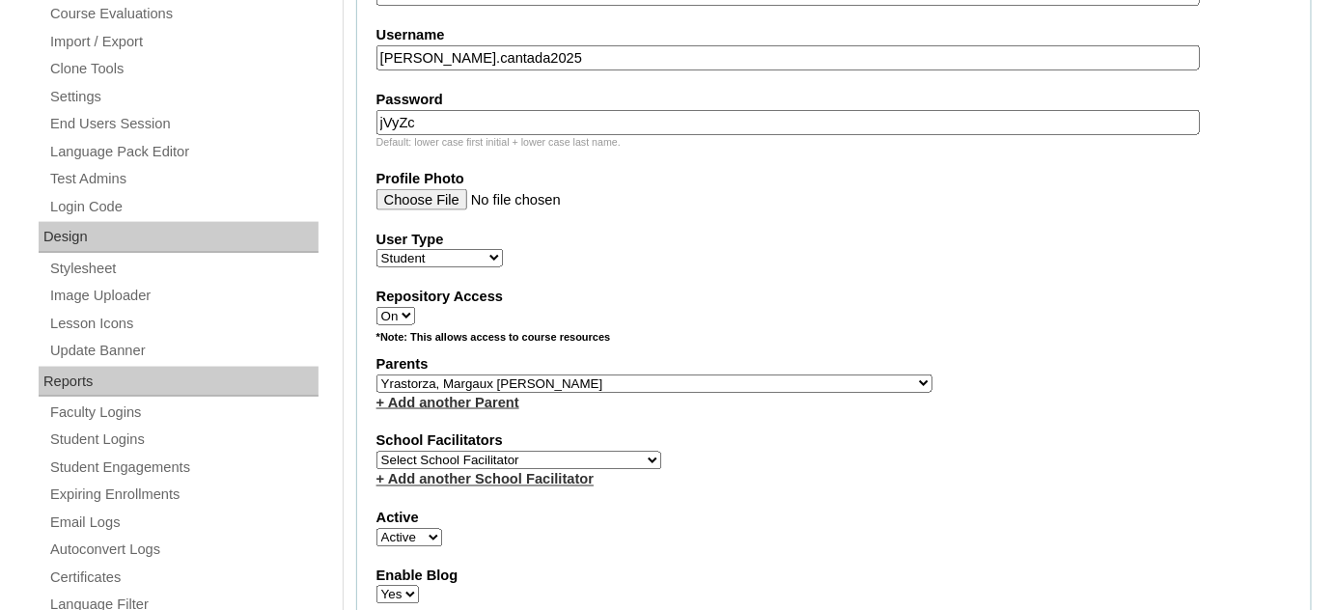
scroll to position [790, 0]
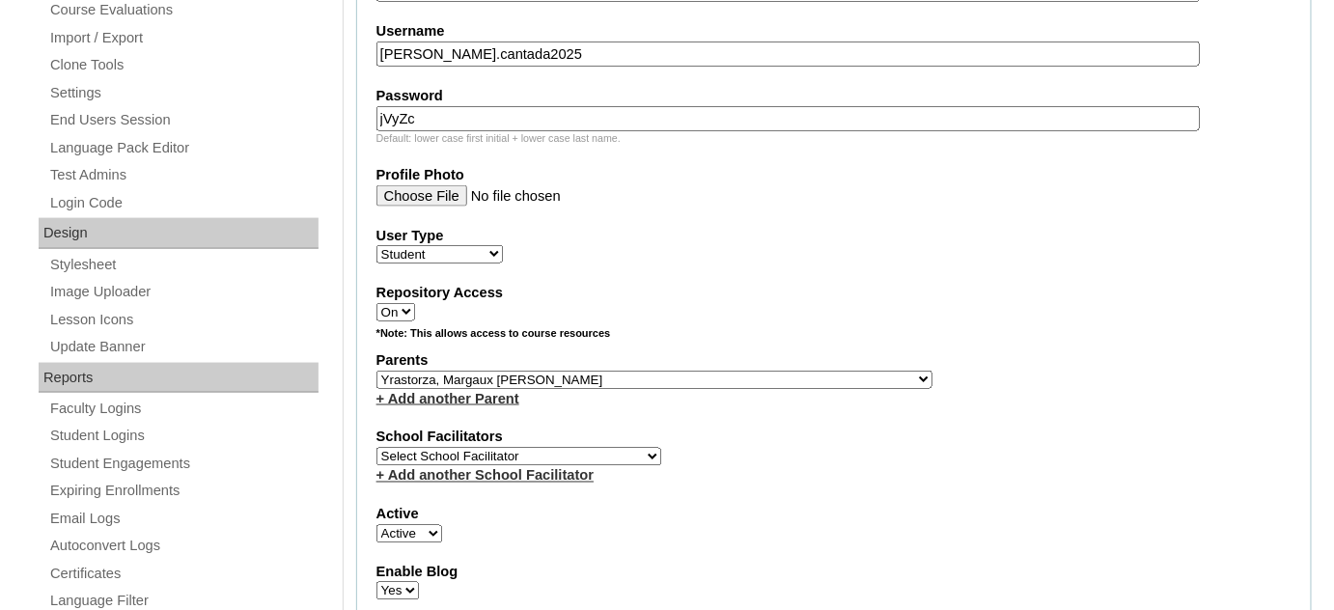
click at [568, 448] on select "Select School Facilitator Norman Añain Ruffa Abadijas Mary Abella Gloryfe Abion…" at bounding box center [519, 457] width 285 height 18
select select "29277"
click at [377, 448] on select "Select School Facilitator Norman Añain Ruffa Abadijas Mary Abella Gloryfe Abion…" at bounding box center [519, 457] width 285 height 18
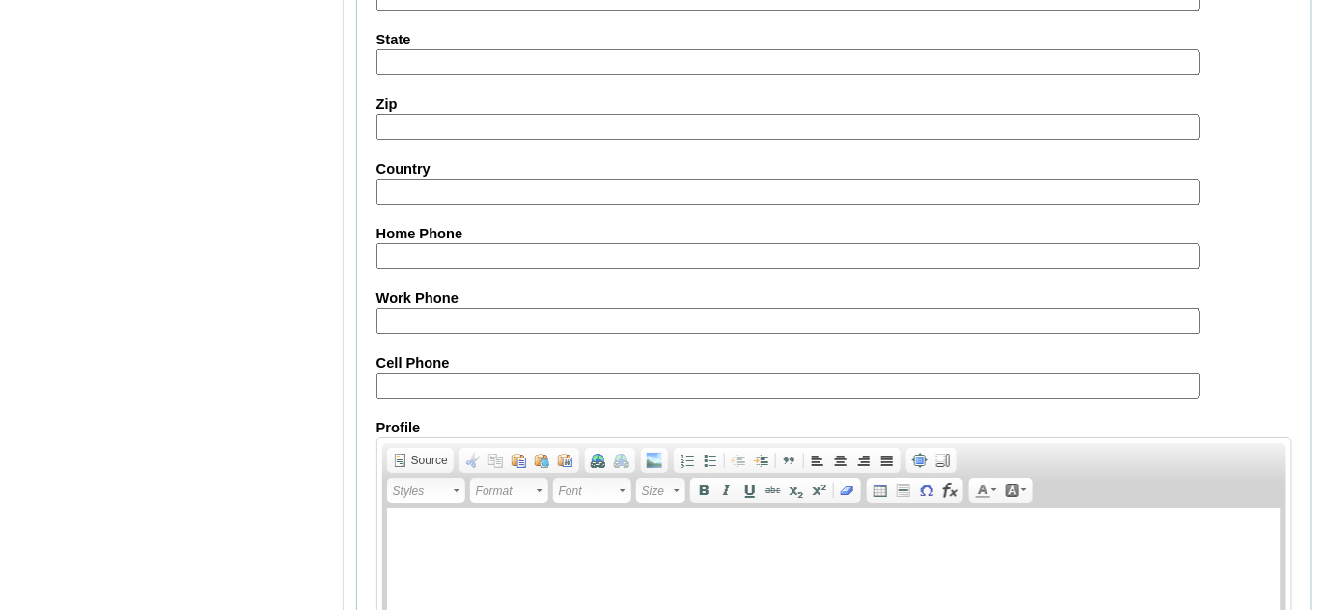
scroll to position [2298, 0]
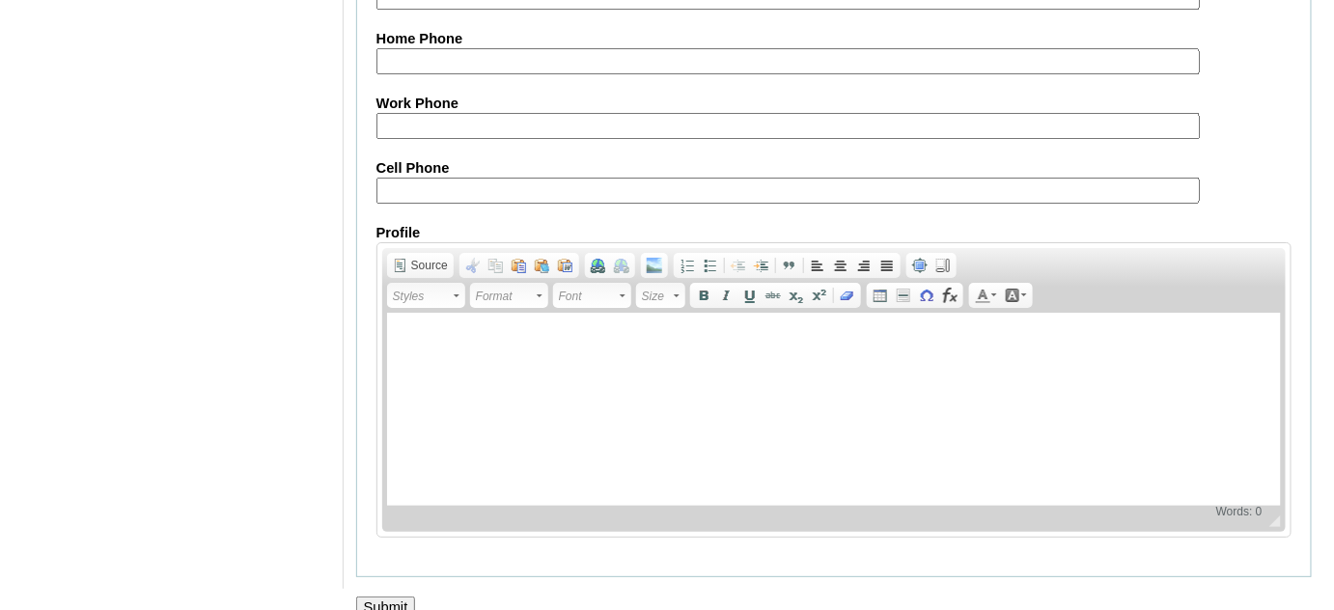
click at [389, 597] on input "Submit" at bounding box center [386, 607] width 60 height 21
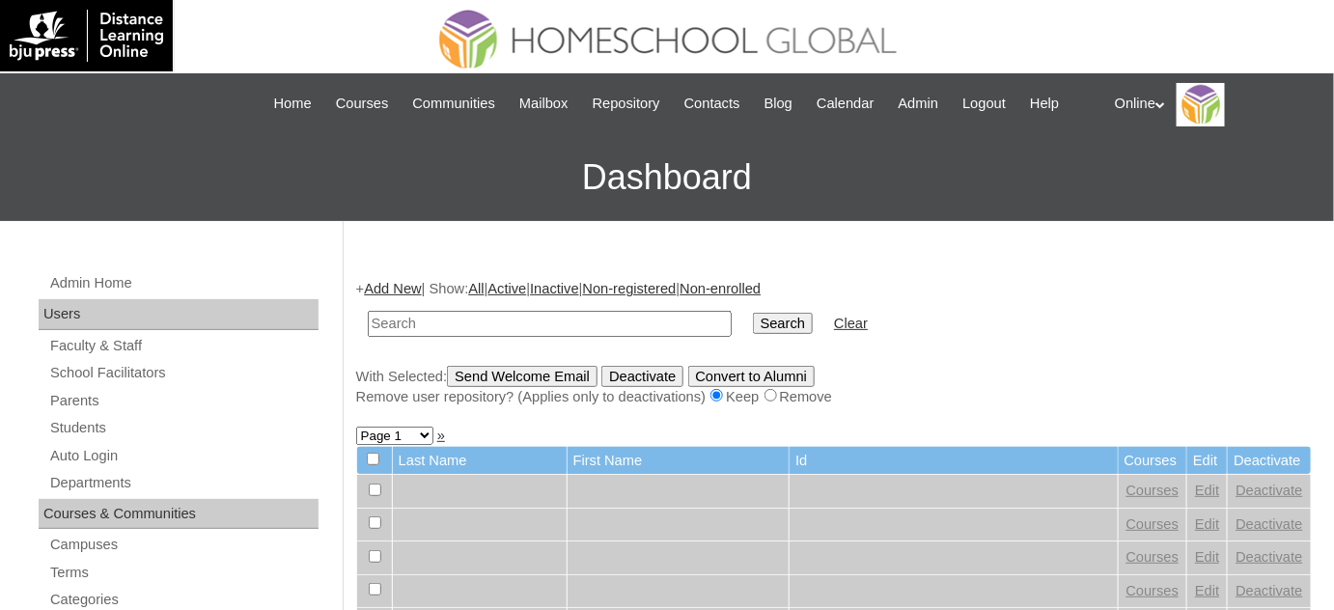
click at [461, 320] on input "text" at bounding box center [550, 324] width 364 height 26
type input "c"
type input "cantada"
click at [753, 313] on input "Search" at bounding box center [783, 323] width 60 height 21
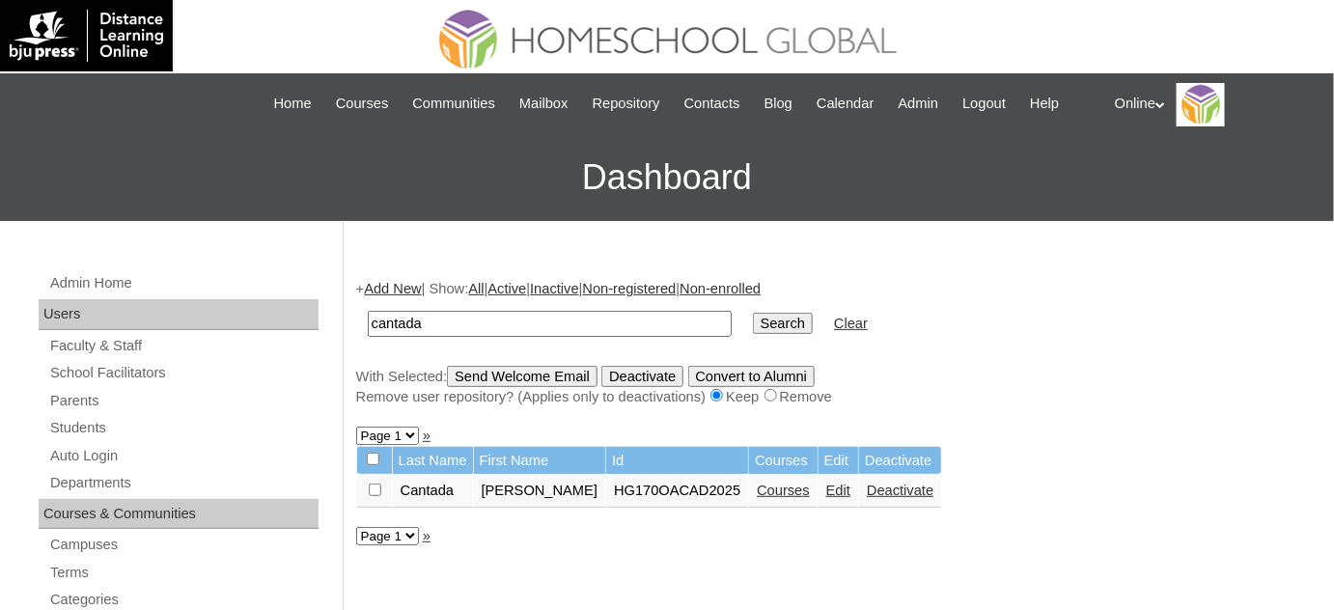
click at [765, 492] on link "Courses" at bounding box center [783, 490] width 53 height 15
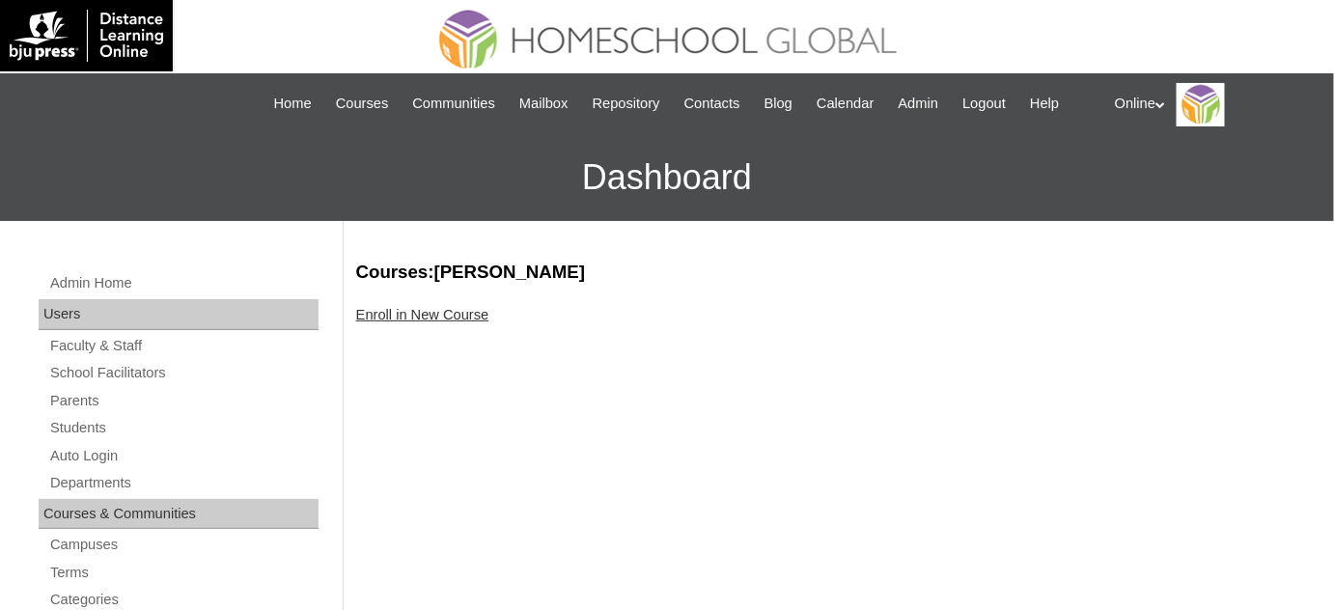
click at [460, 313] on link "Enroll in New Course" at bounding box center [422, 314] width 133 height 15
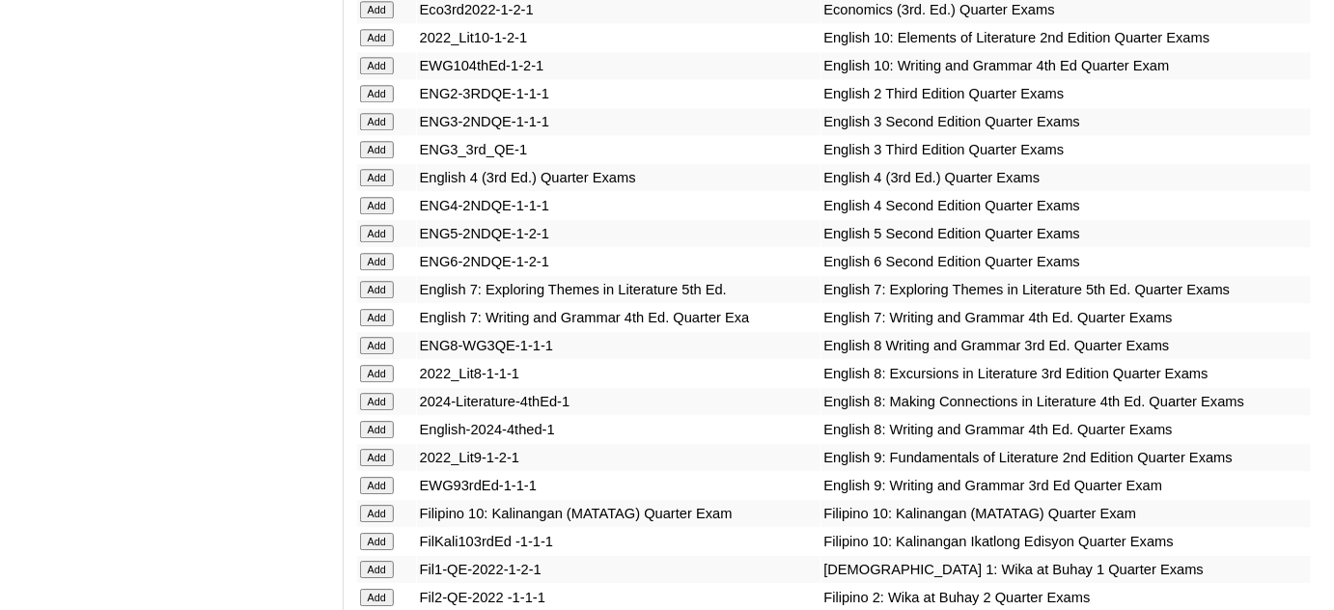
scroll to position [1580, 0]
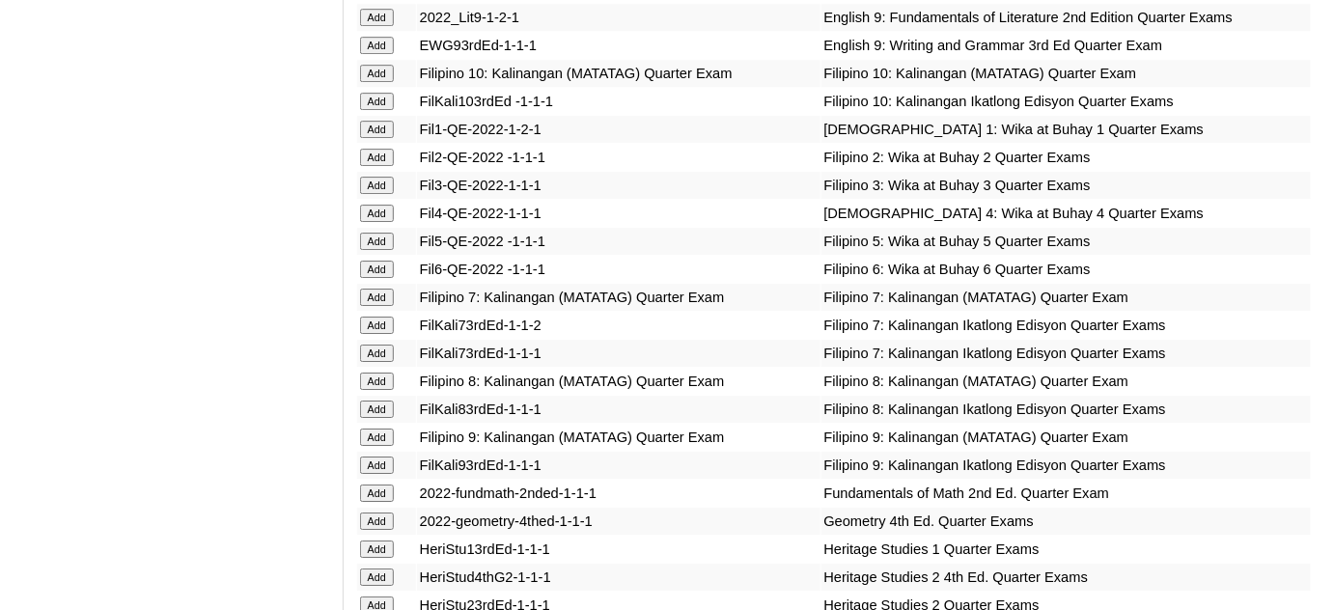
scroll to position [2018, 0]
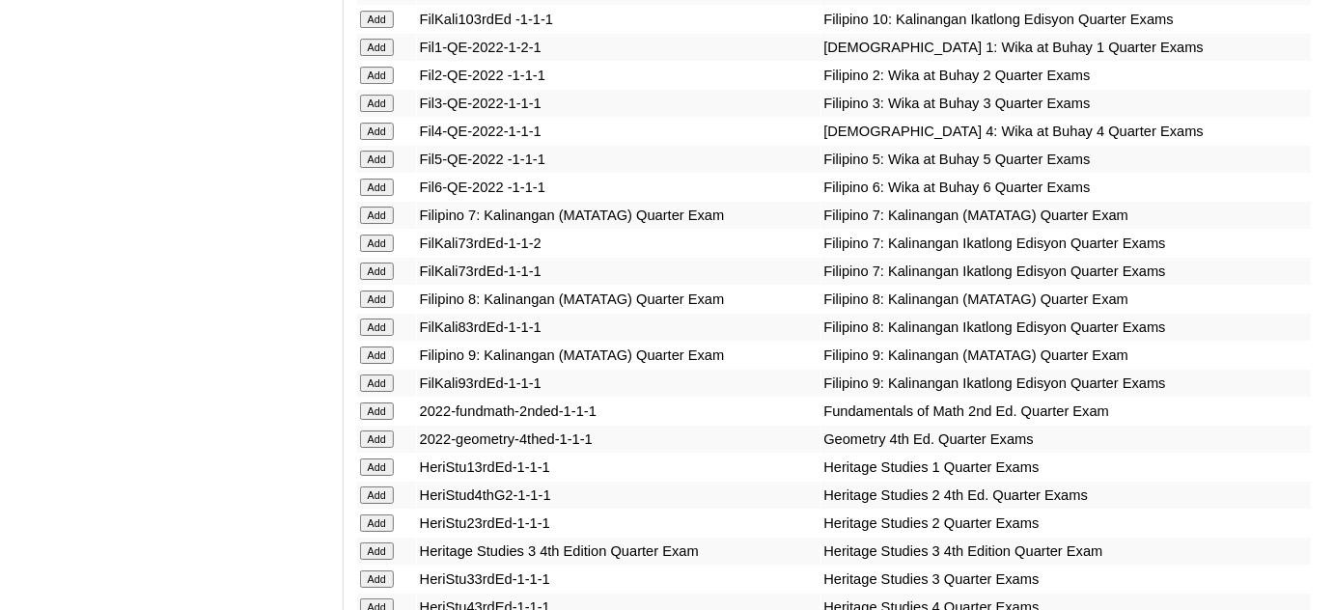
scroll to position [2106, 0]
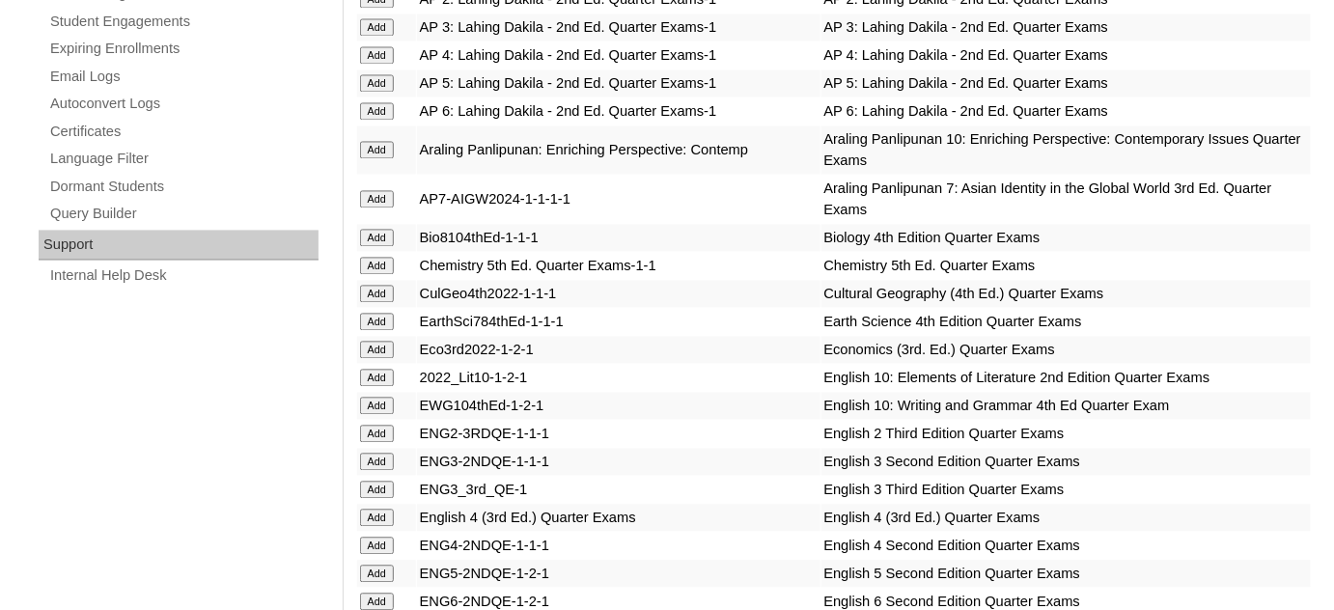
scroll to position [1228, 0]
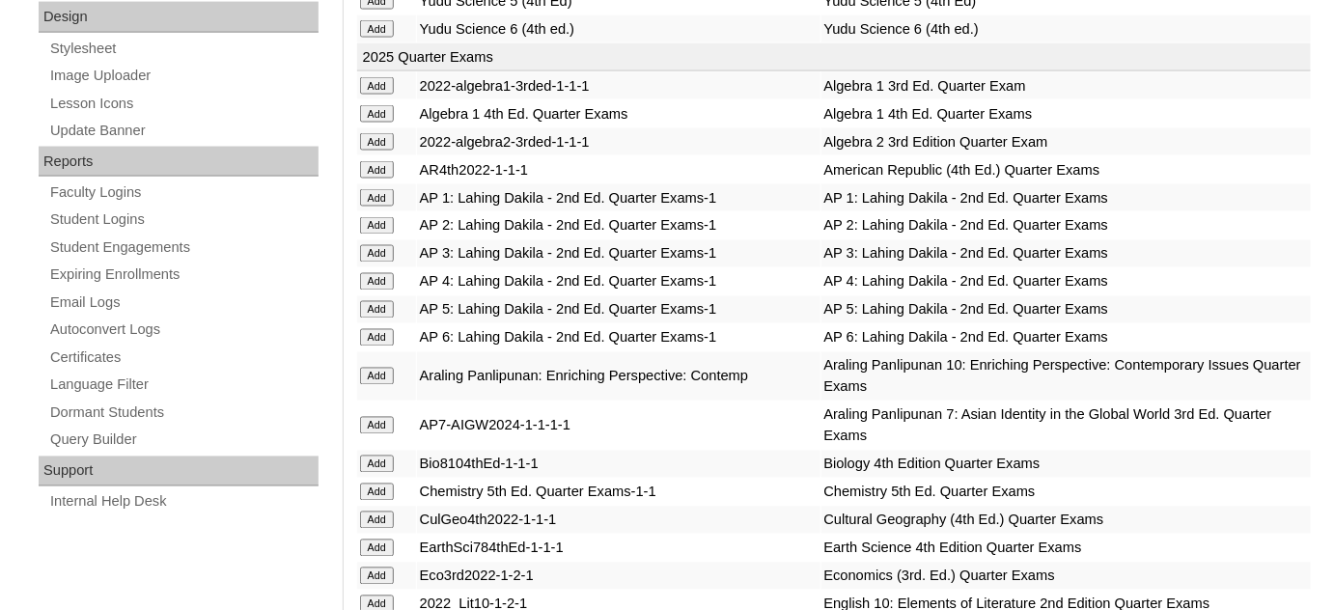
scroll to position [878, 0]
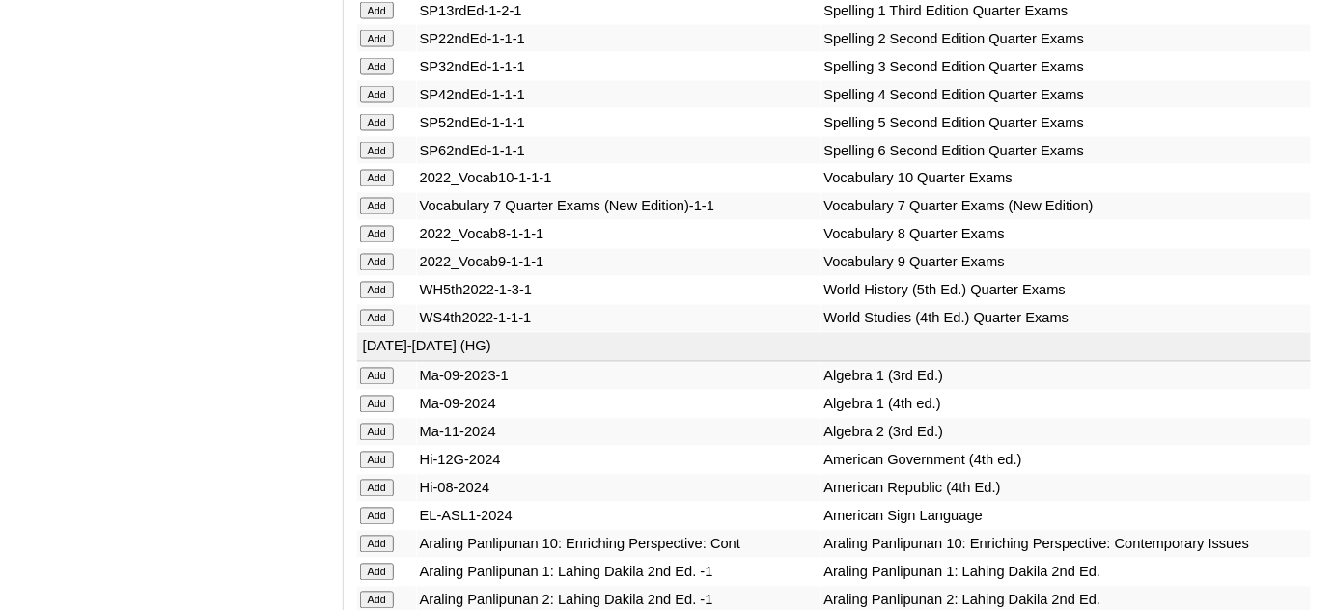
scroll to position [3511, 0]
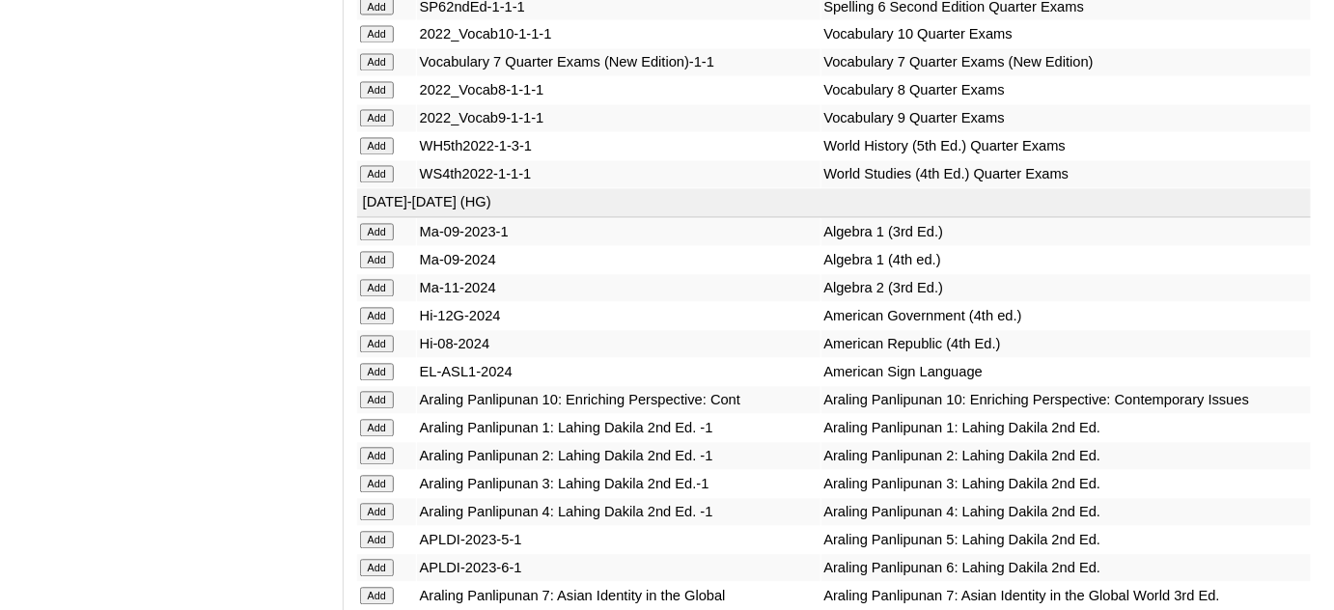
scroll to position [3687, 0]
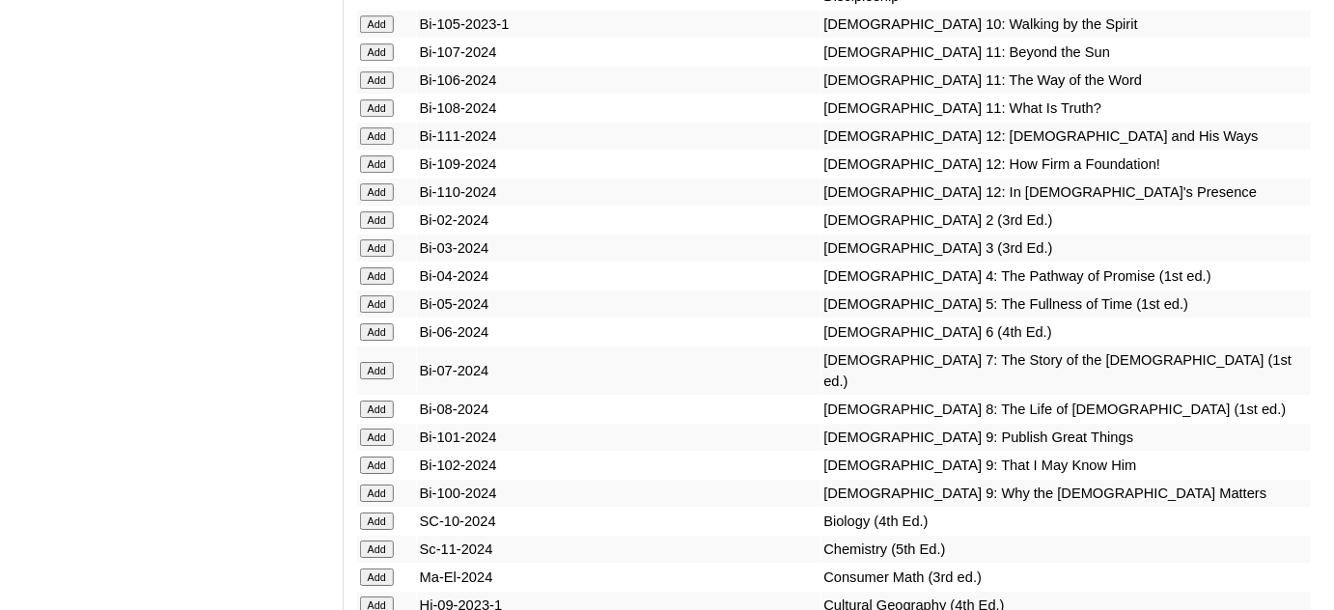
scroll to position [4389, 0]
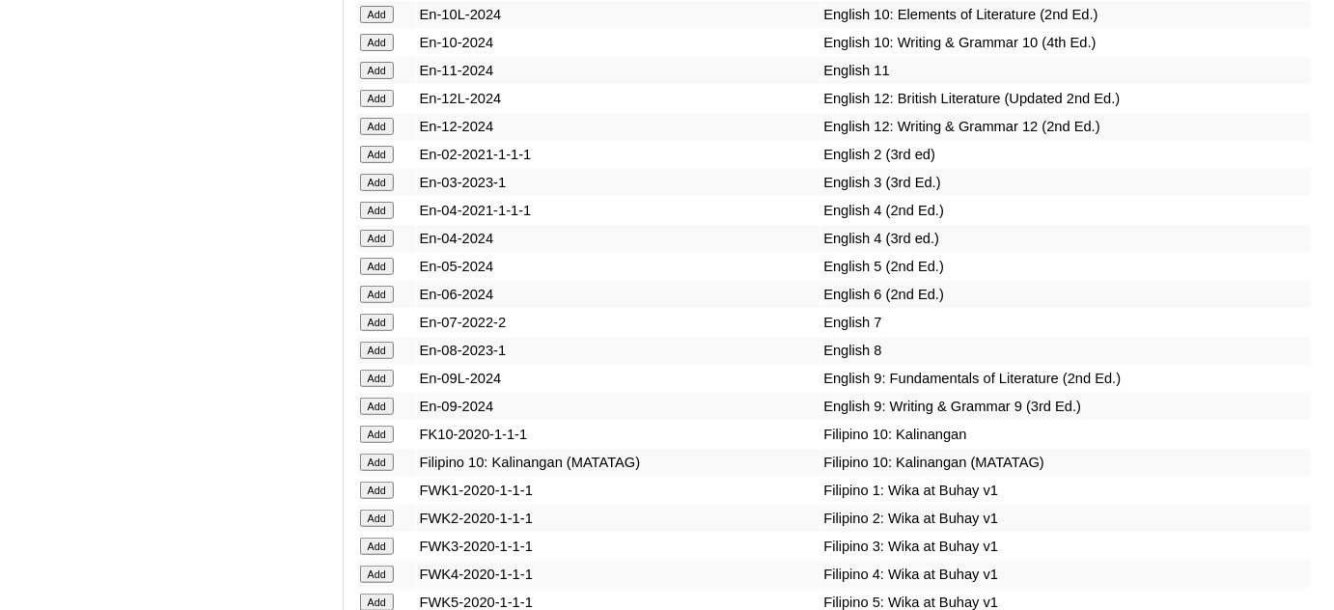
scroll to position [5091, 0]
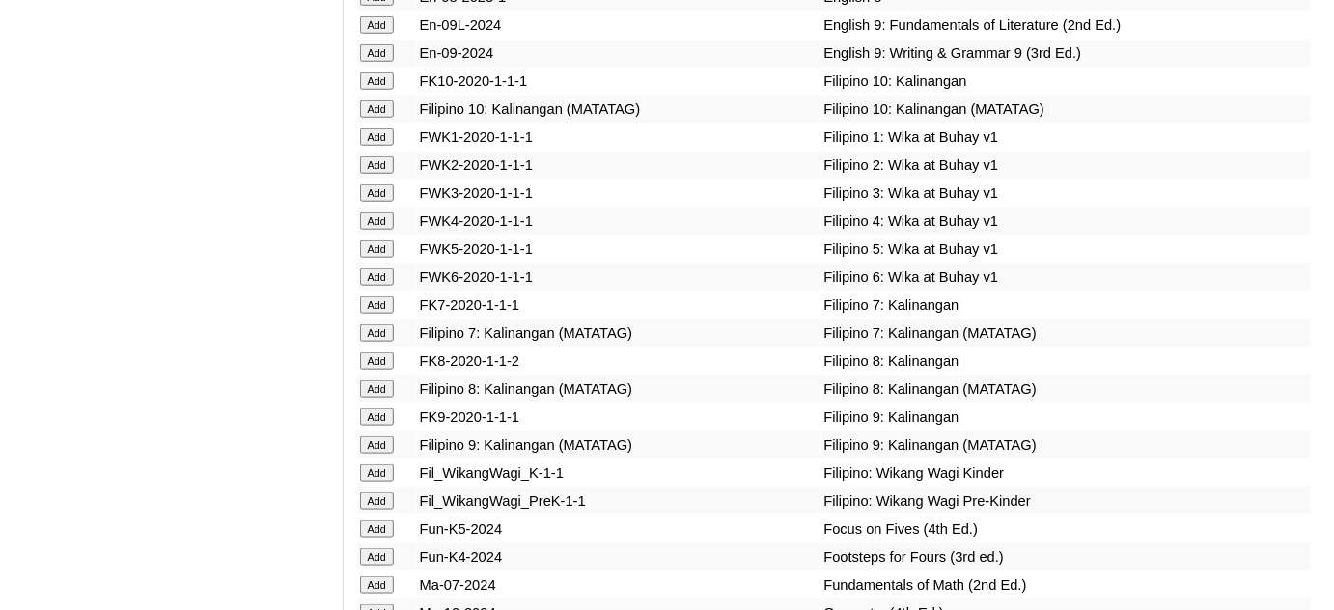
scroll to position [5442, 0]
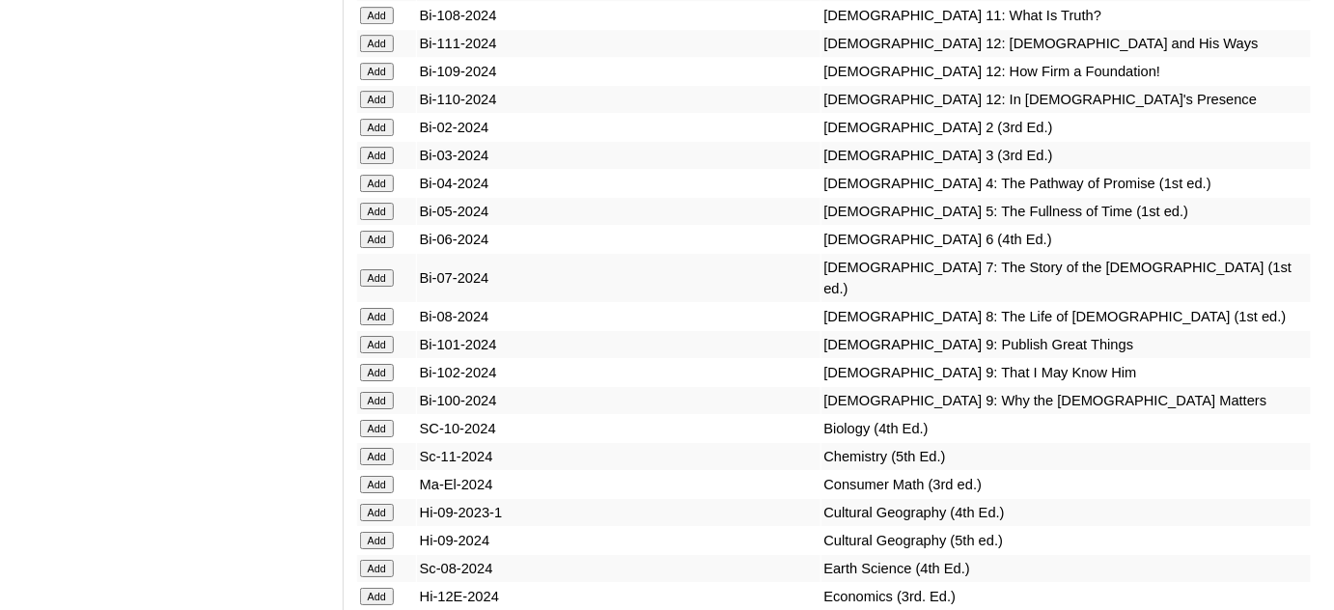
scroll to position [4476, 0]
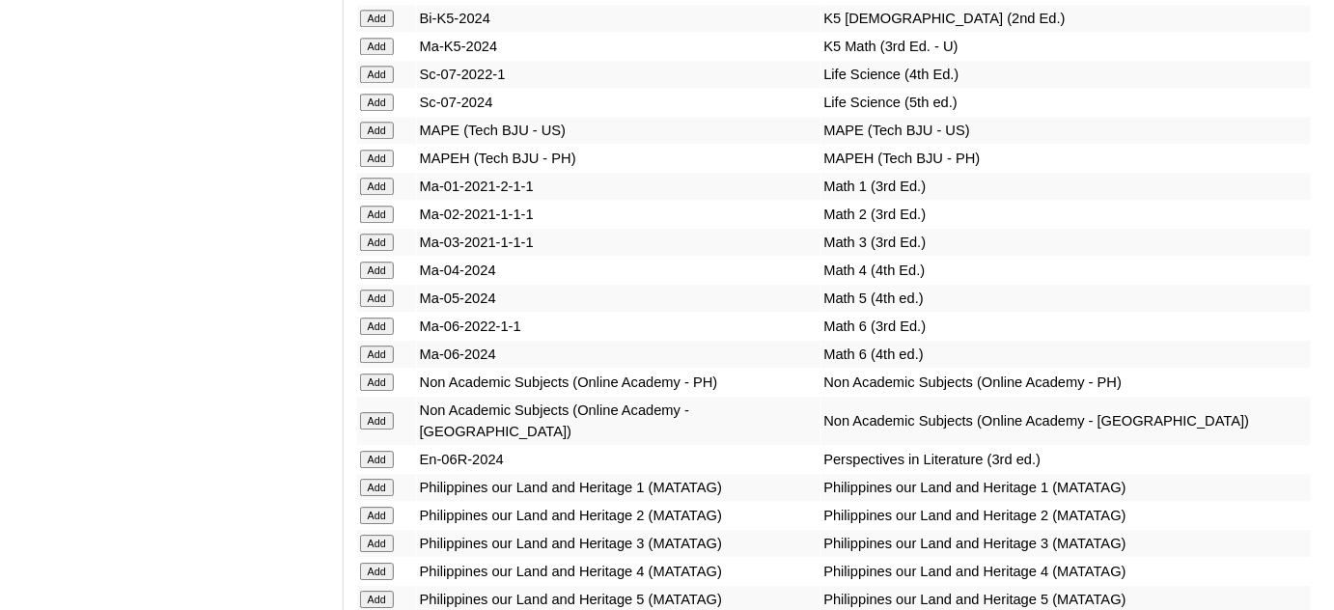
scroll to position [6495, 0]
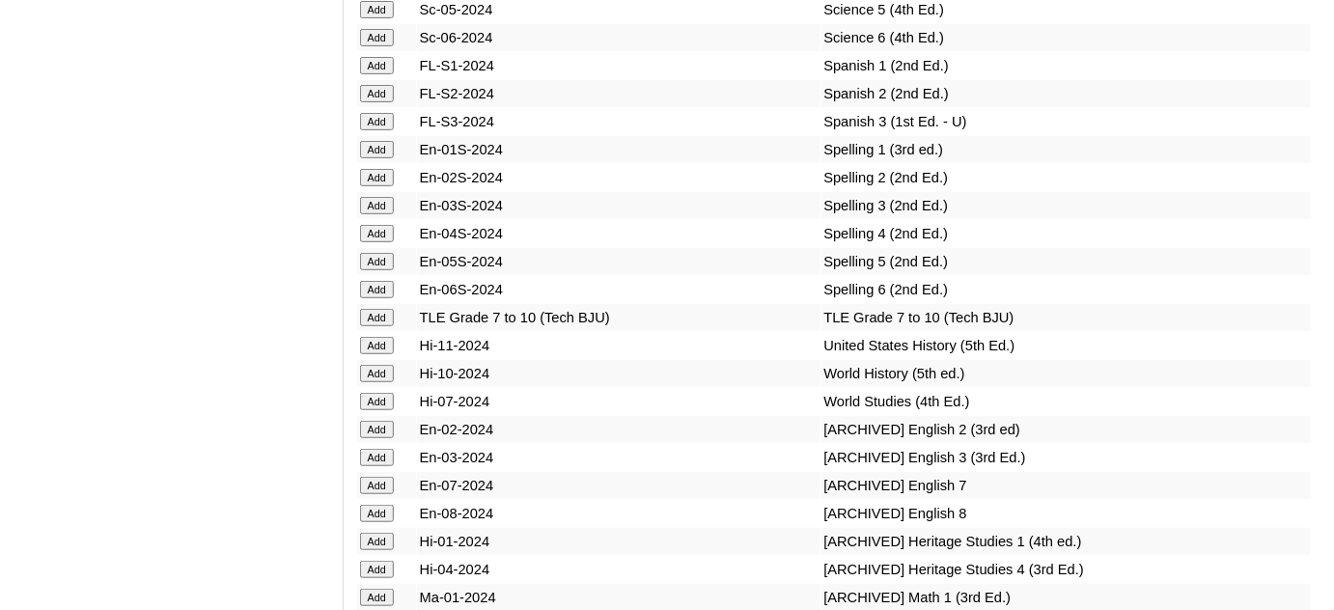
scroll to position [7549, 0]
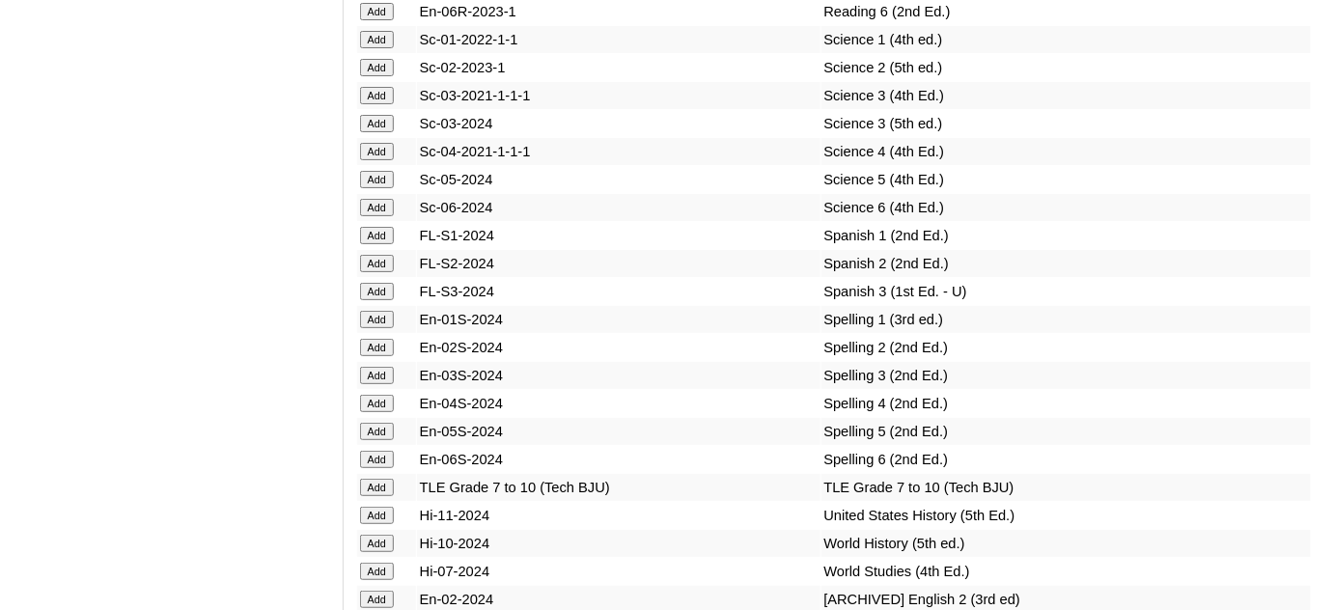
scroll to position [7373, 0]
